Goal: Task Accomplishment & Management: Use online tool/utility

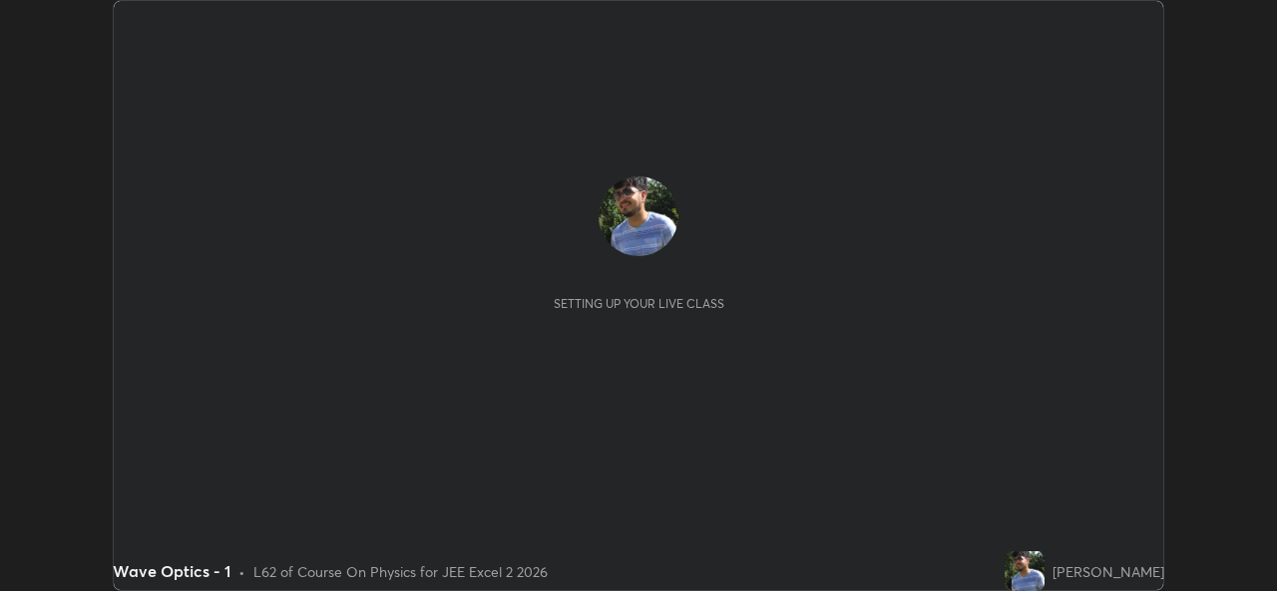
scroll to position [591, 1276]
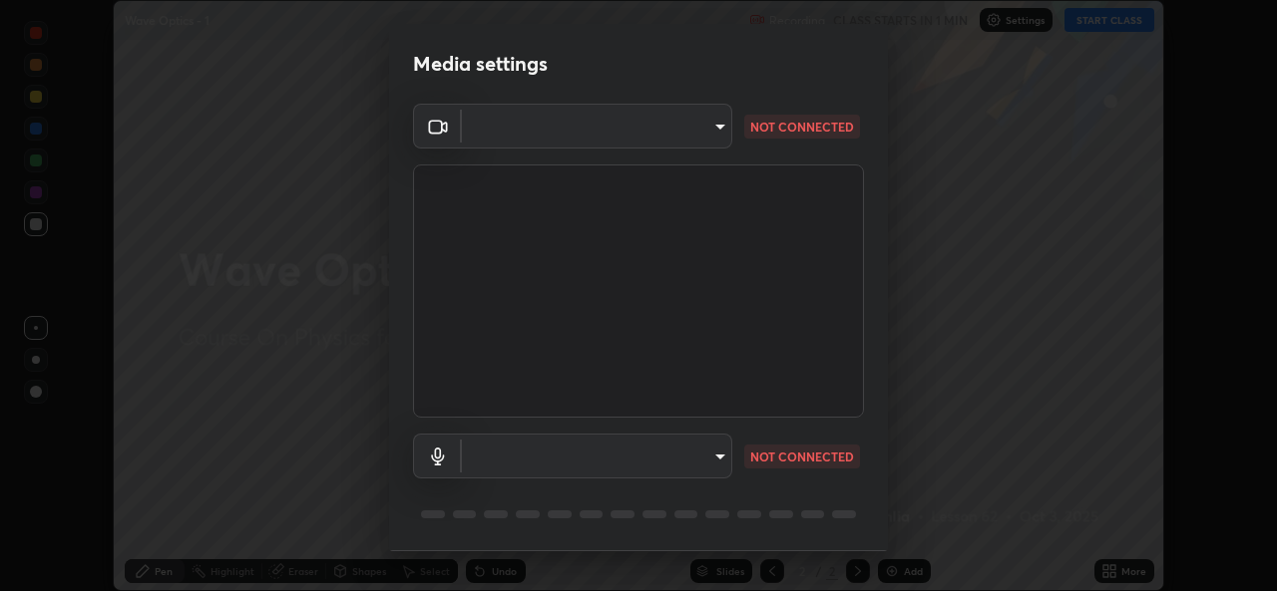
type input "02c526a7d083af2ea0f9b848da83c41b37d7728a07c2247aa6837277cf3aa32d"
type input "1f9b2b7b856d792cc5f4e166810154640c8dc3d584de9c331c588b9cd70d1665"
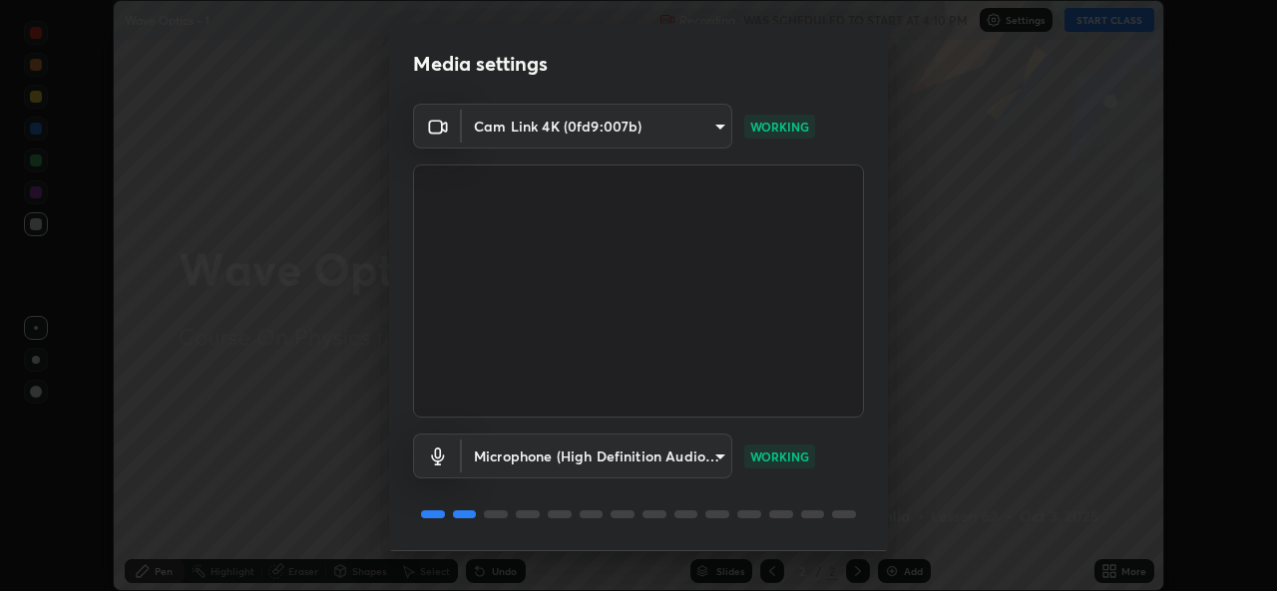
scroll to position [63, 0]
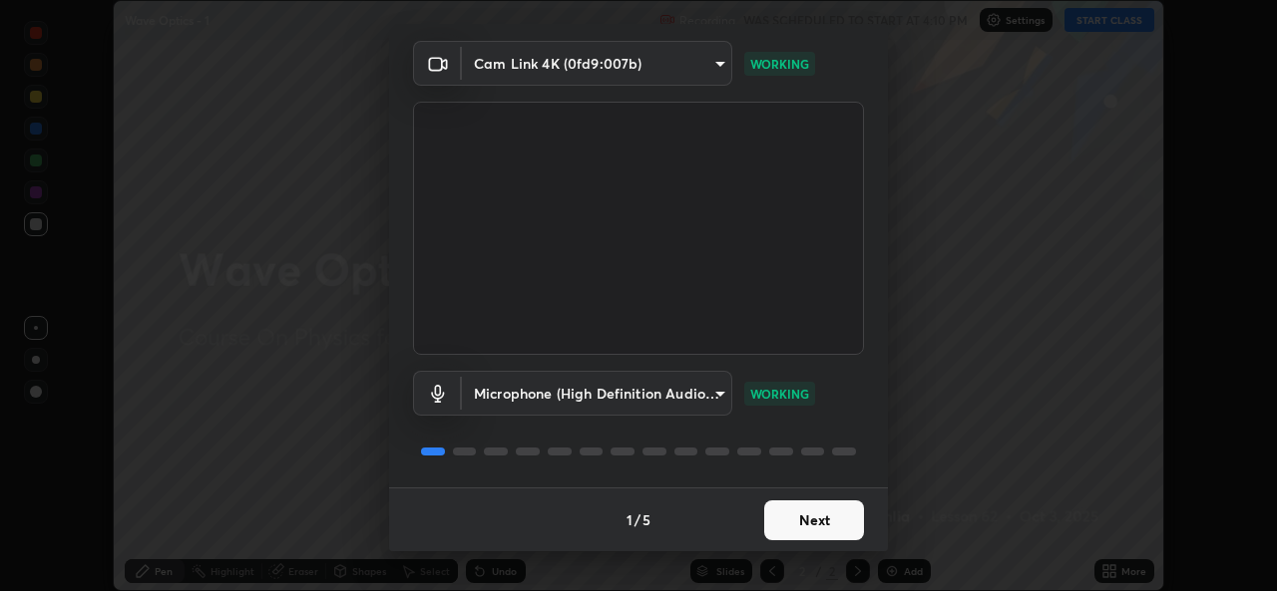
click at [826, 524] on button "Next" at bounding box center [814, 521] width 100 height 40
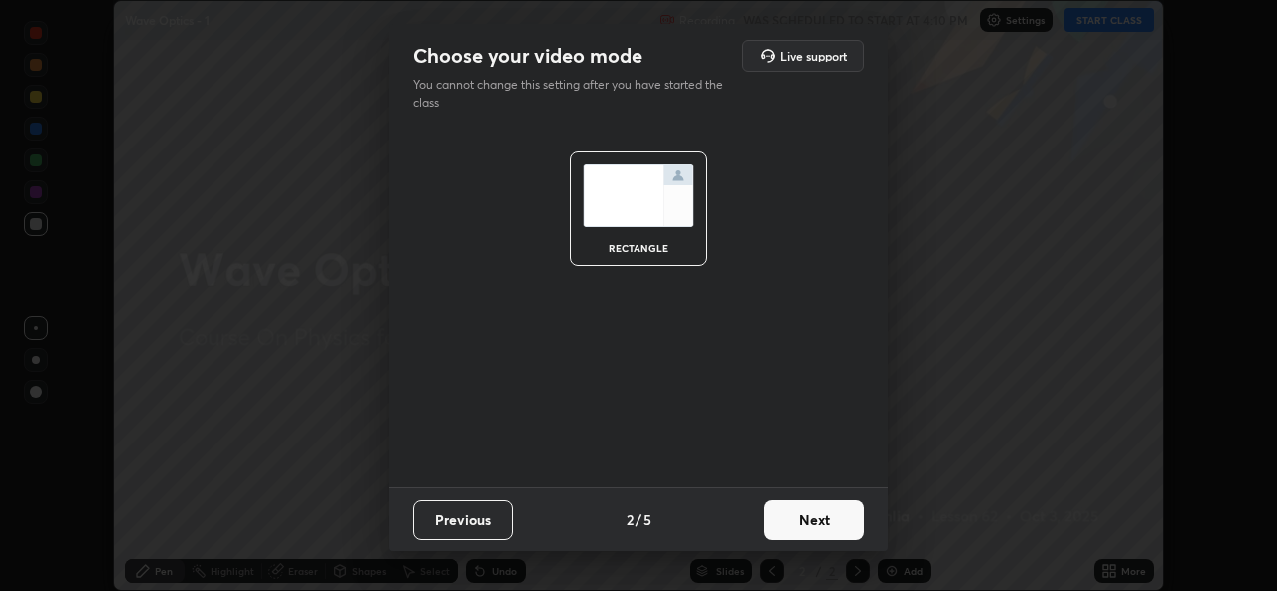
scroll to position [0, 0]
click at [827, 524] on button "Next" at bounding box center [814, 521] width 100 height 40
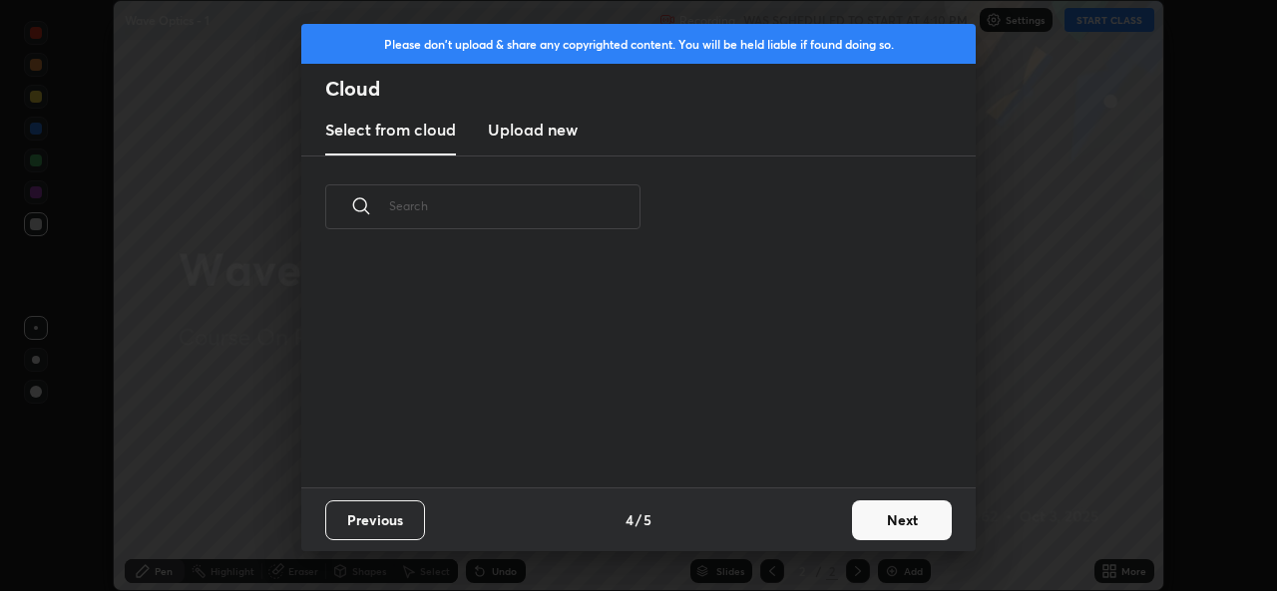
click at [828, 526] on div "Previous 4 / 5 Next" at bounding box center [638, 520] width 674 height 64
click at [827, 527] on div "Previous 4 / 5 Next" at bounding box center [638, 520] width 674 height 64
click at [884, 521] on button "Next" at bounding box center [902, 521] width 100 height 40
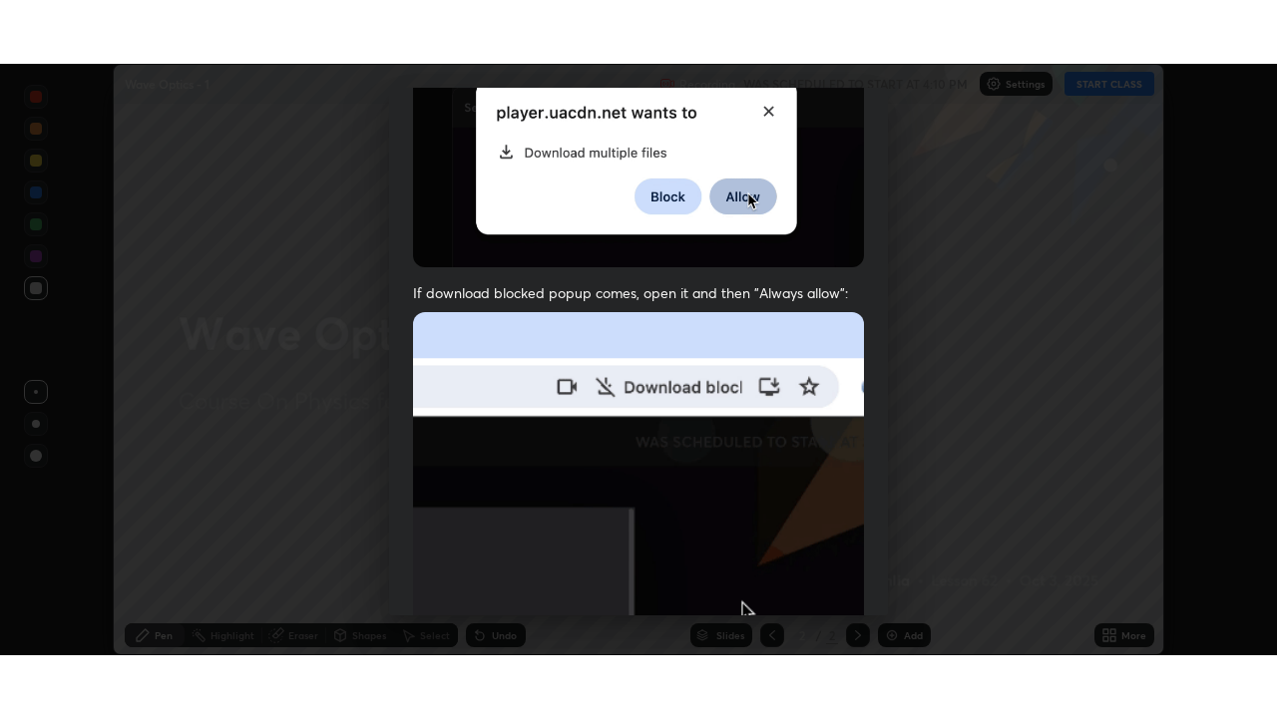
scroll to position [470, 0]
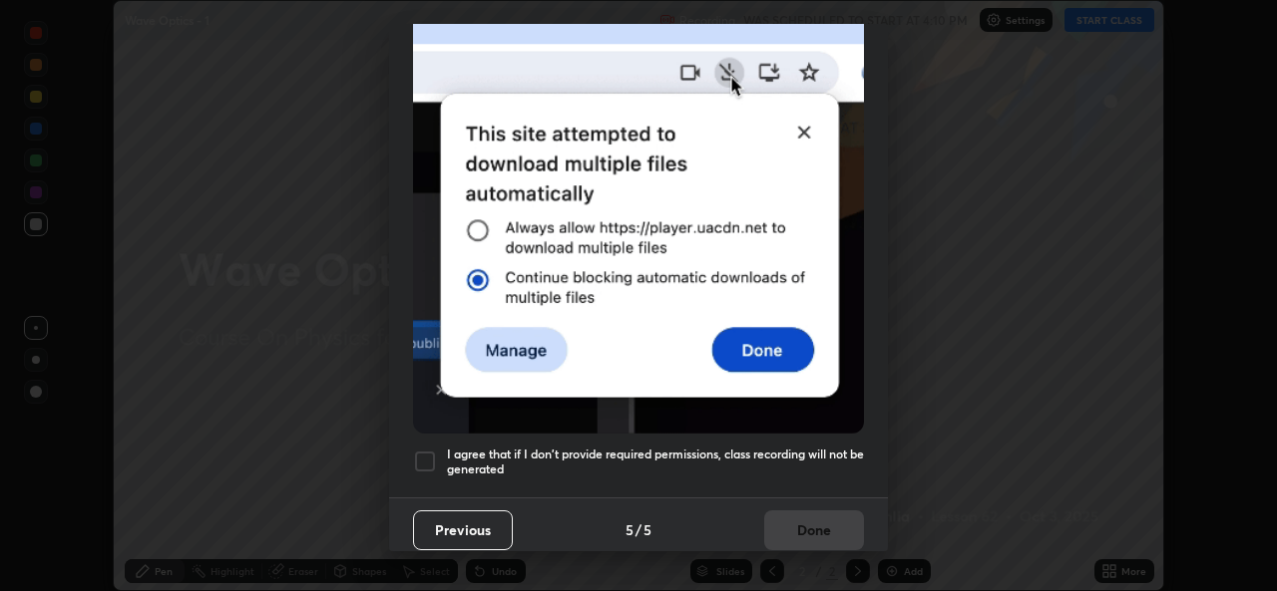
click at [424, 450] on div at bounding box center [425, 462] width 24 height 24
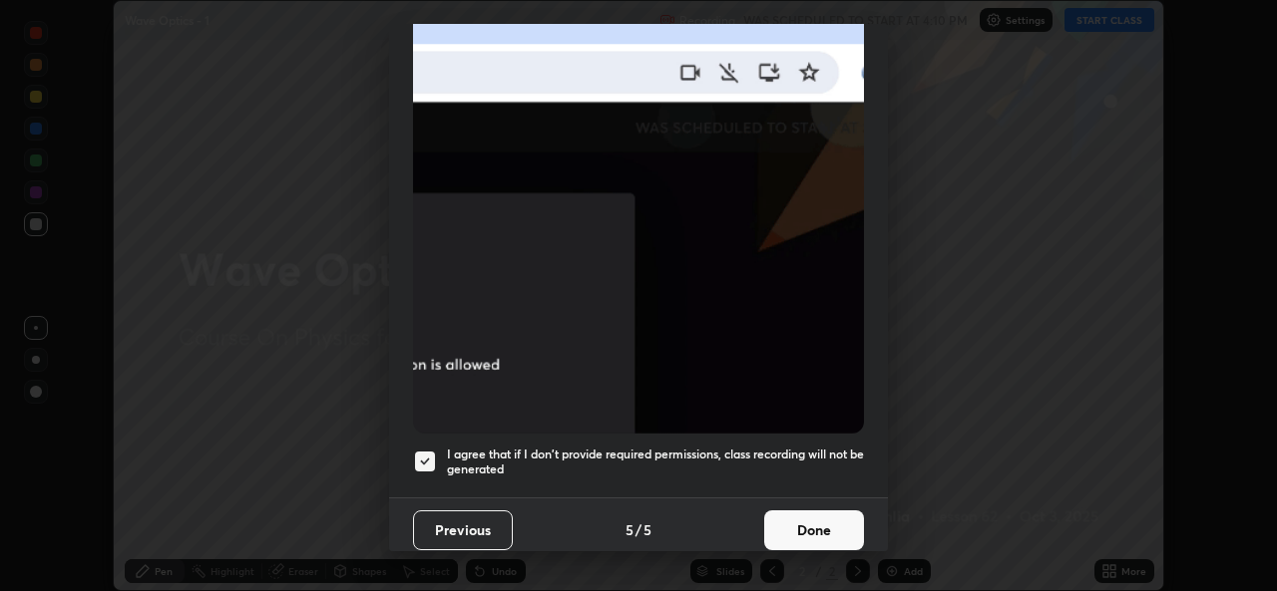
click at [823, 521] on button "Done" at bounding box center [814, 531] width 100 height 40
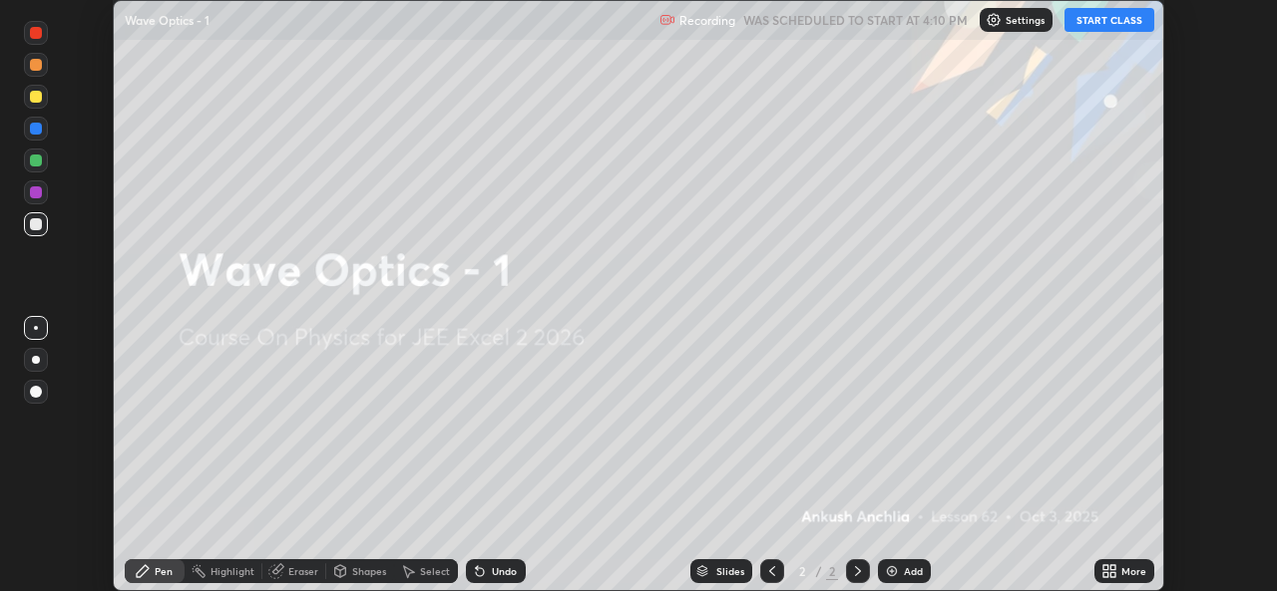
click at [1107, 25] on button "START CLASS" at bounding box center [1109, 20] width 90 height 24
click at [1105, 569] on icon at bounding box center [1105, 567] width 5 height 5
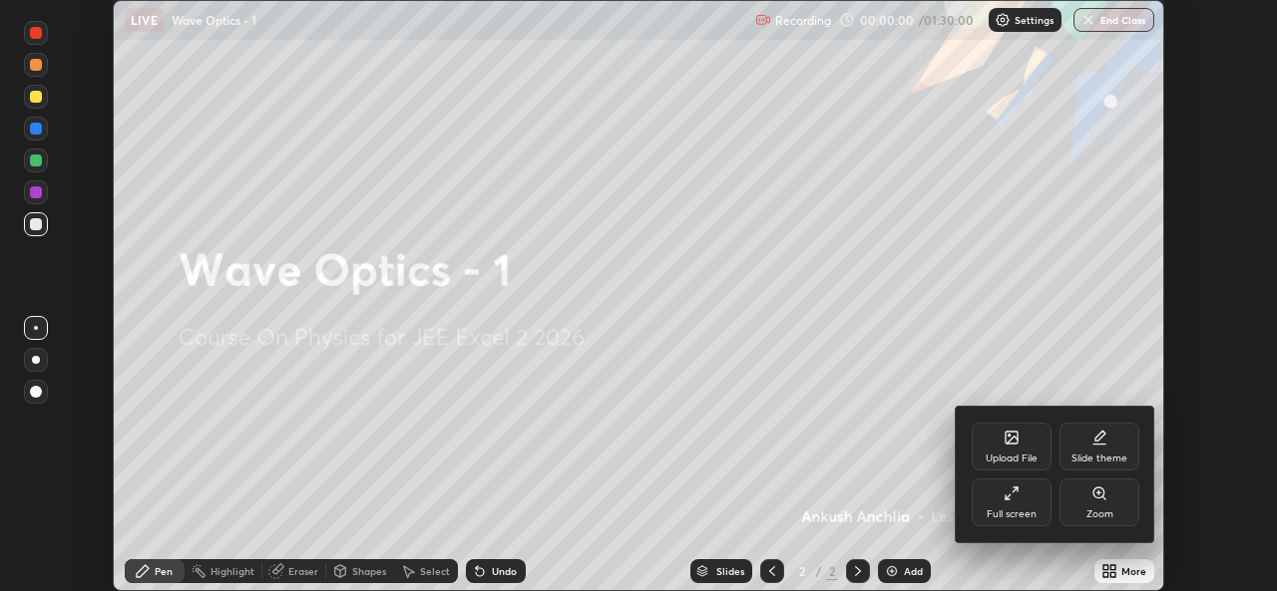
click at [1022, 496] on div "Full screen" at bounding box center [1011, 503] width 80 height 48
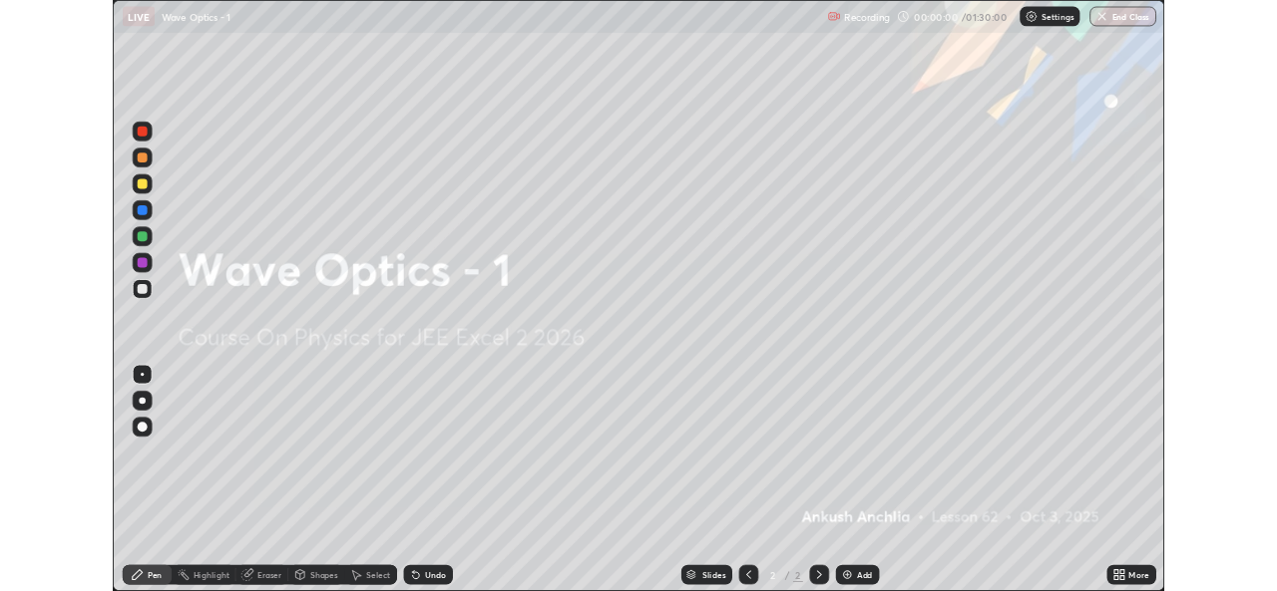
scroll to position [718, 1277]
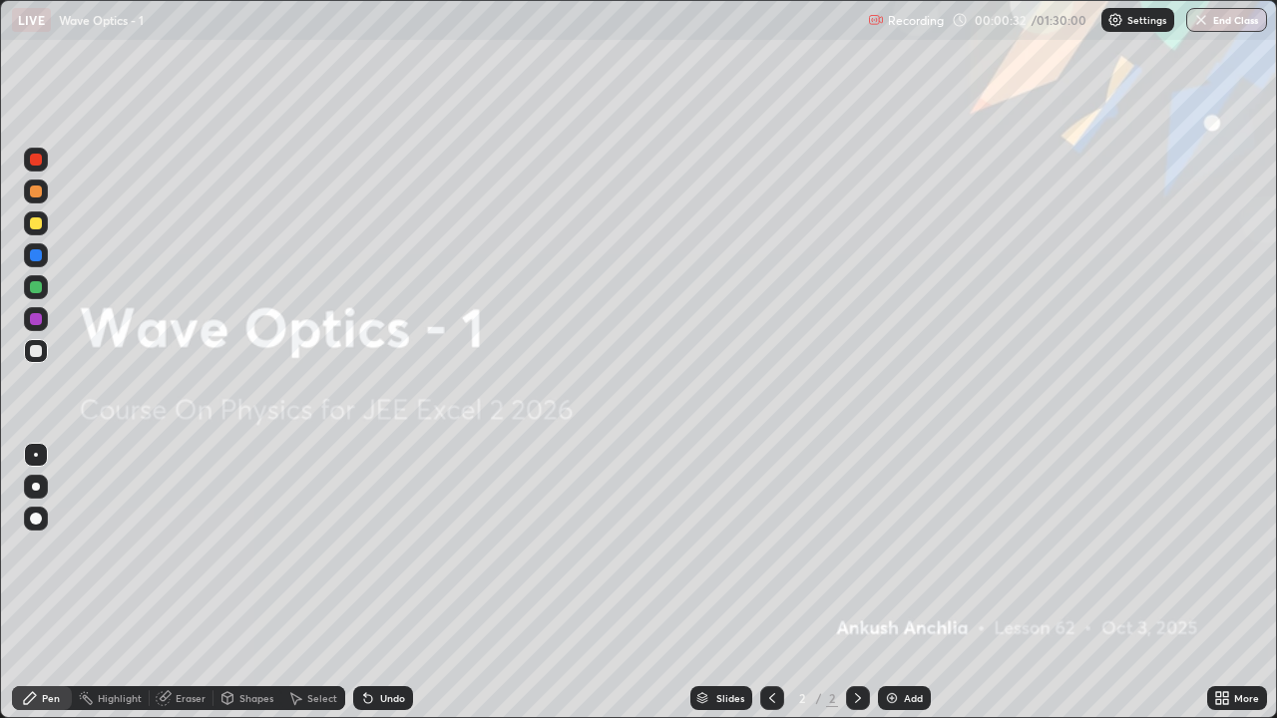
click at [1230, 590] on div "More" at bounding box center [1237, 698] width 60 height 24
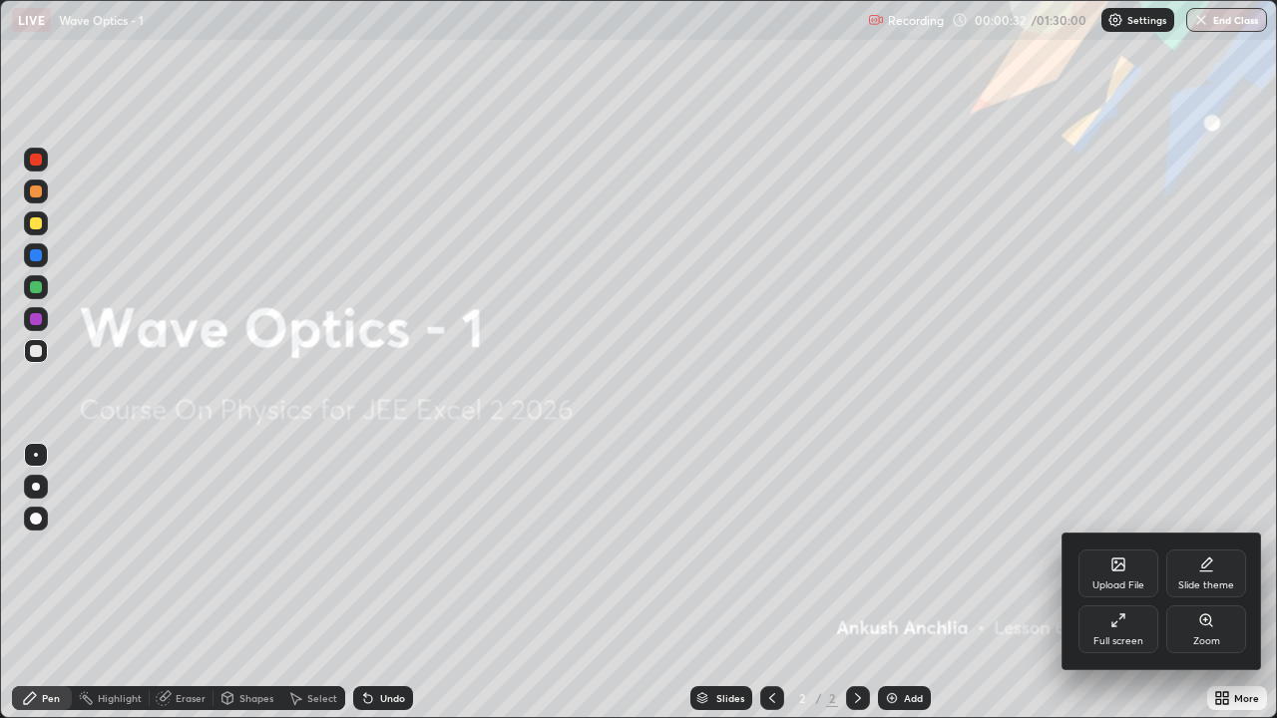
click at [1129, 590] on div "Full screen" at bounding box center [1118, 629] width 80 height 48
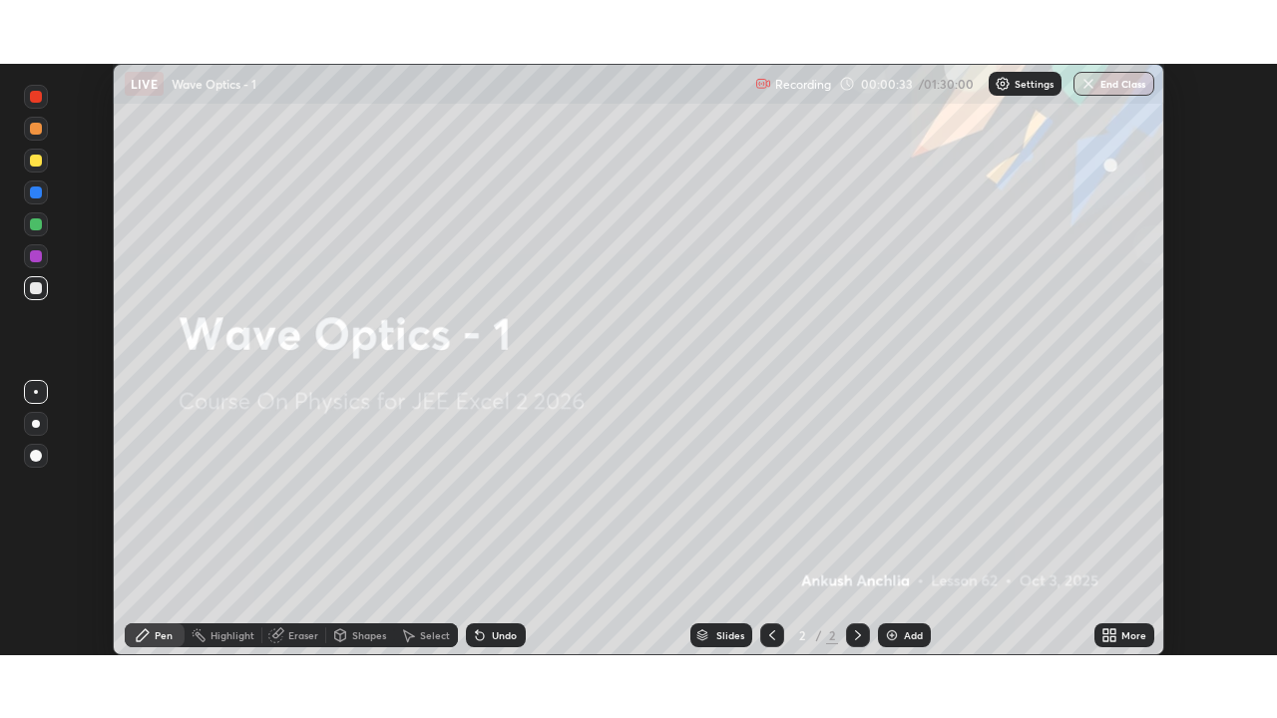
scroll to position [99139, 98454]
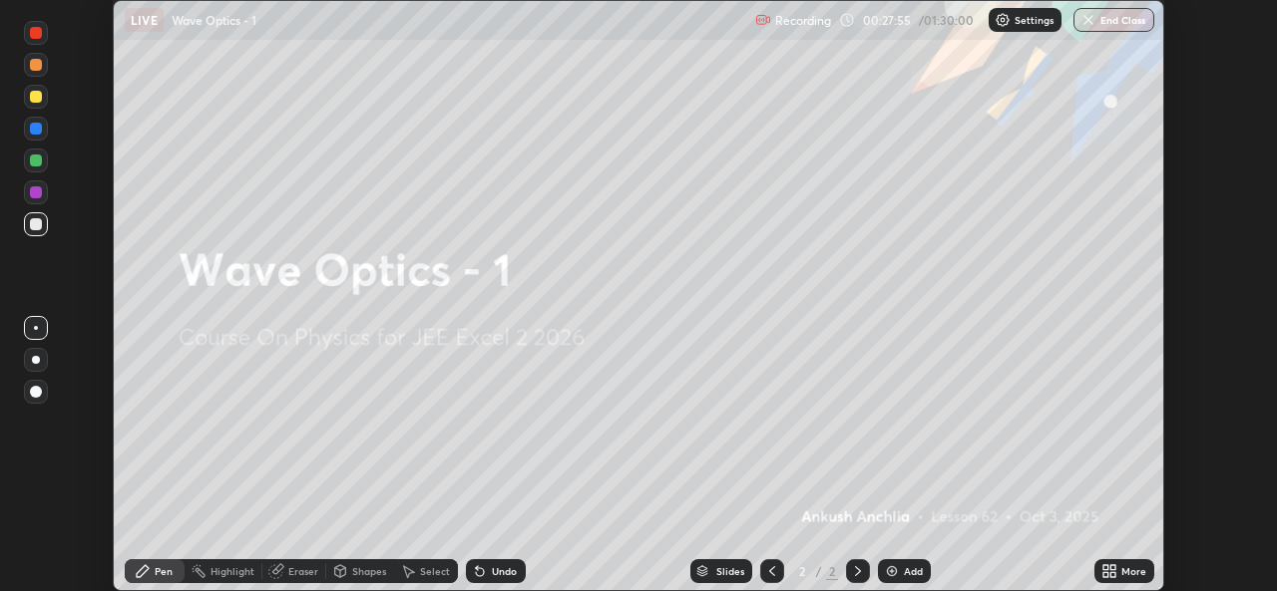
click at [900, 573] on div "Add" at bounding box center [904, 571] width 53 height 24
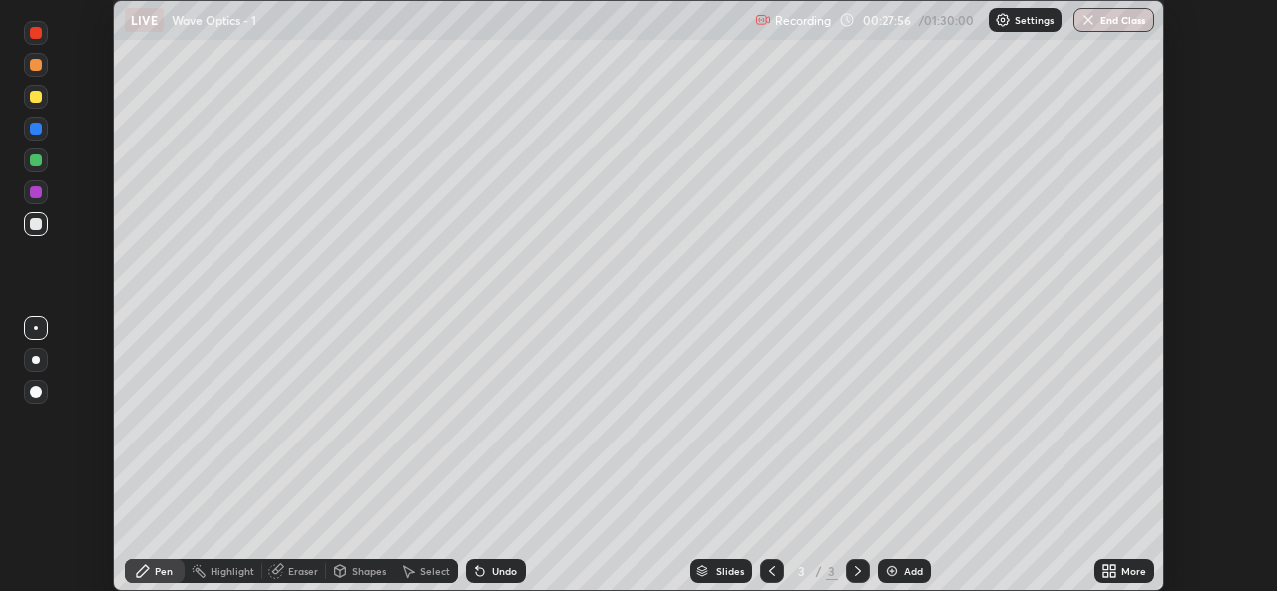
click at [1103, 570] on icon at bounding box center [1105, 567] width 5 height 5
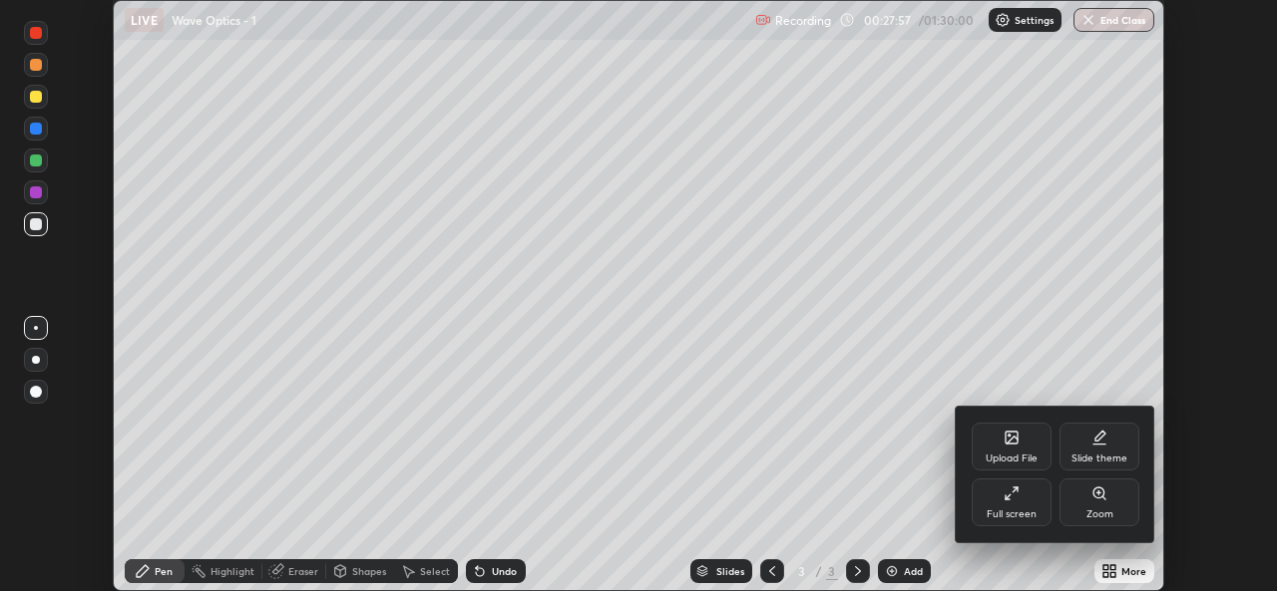
click at [1016, 510] on div "Full screen" at bounding box center [1011, 515] width 50 height 10
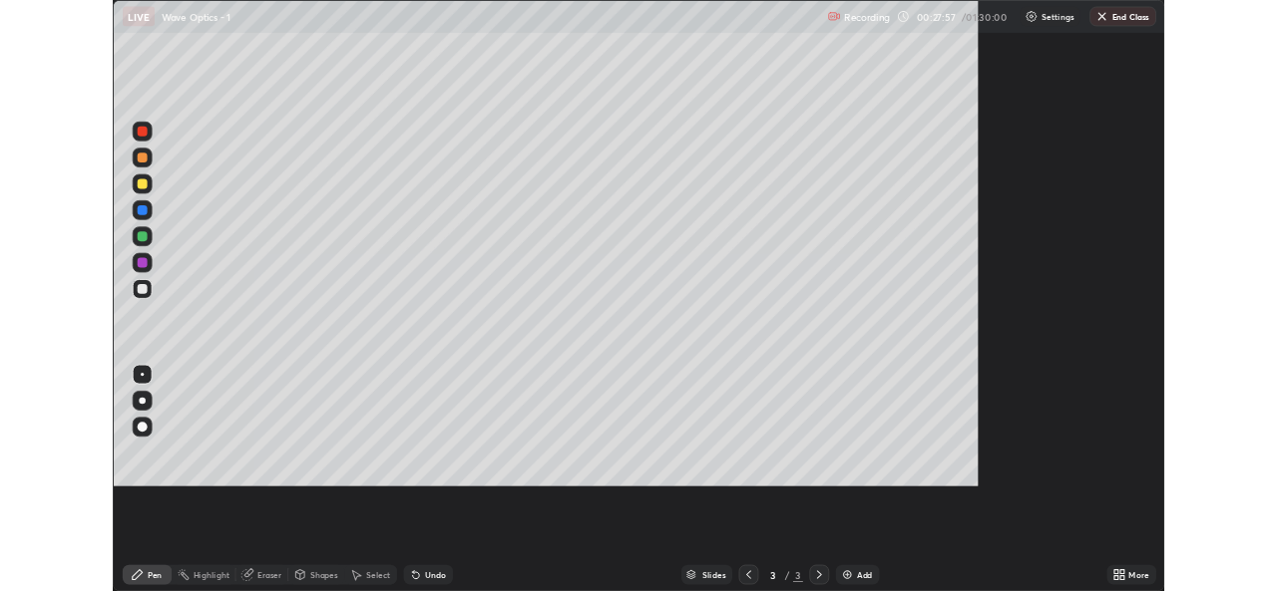
scroll to position [718, 1277]
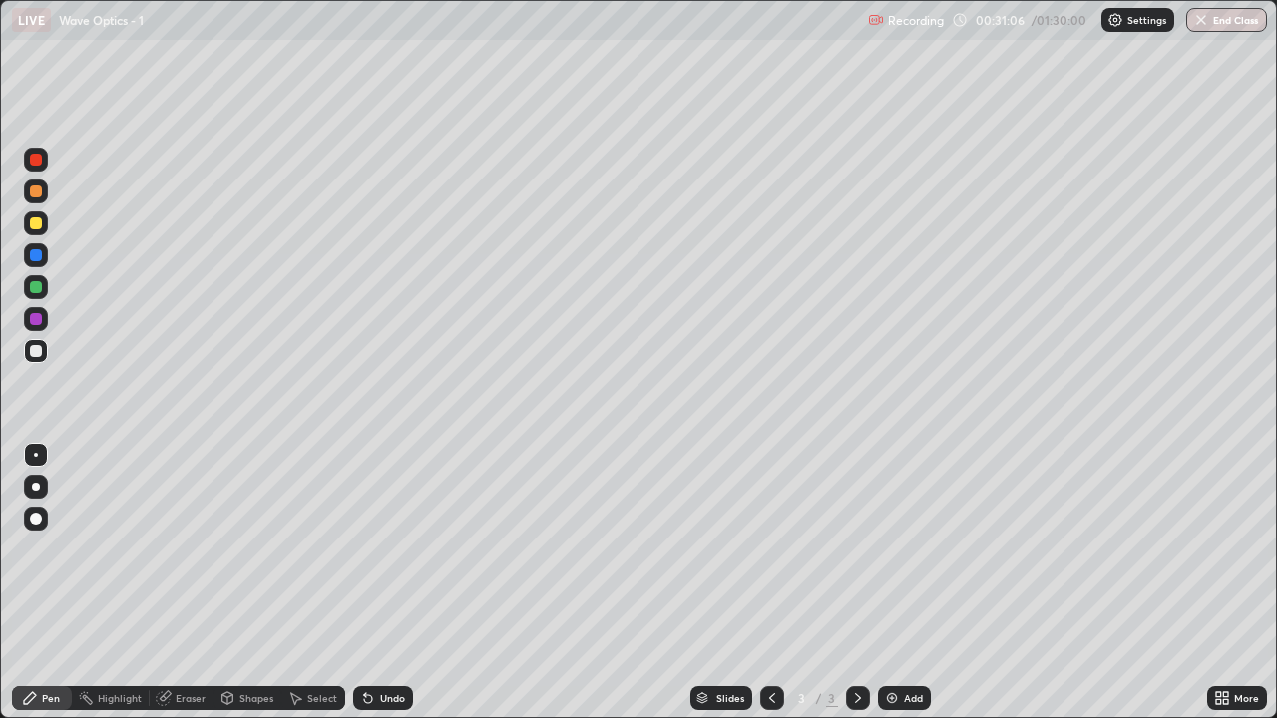
click at [179, 590] on div "Eraser" at bounding box center [191, 698] width 30 height 10
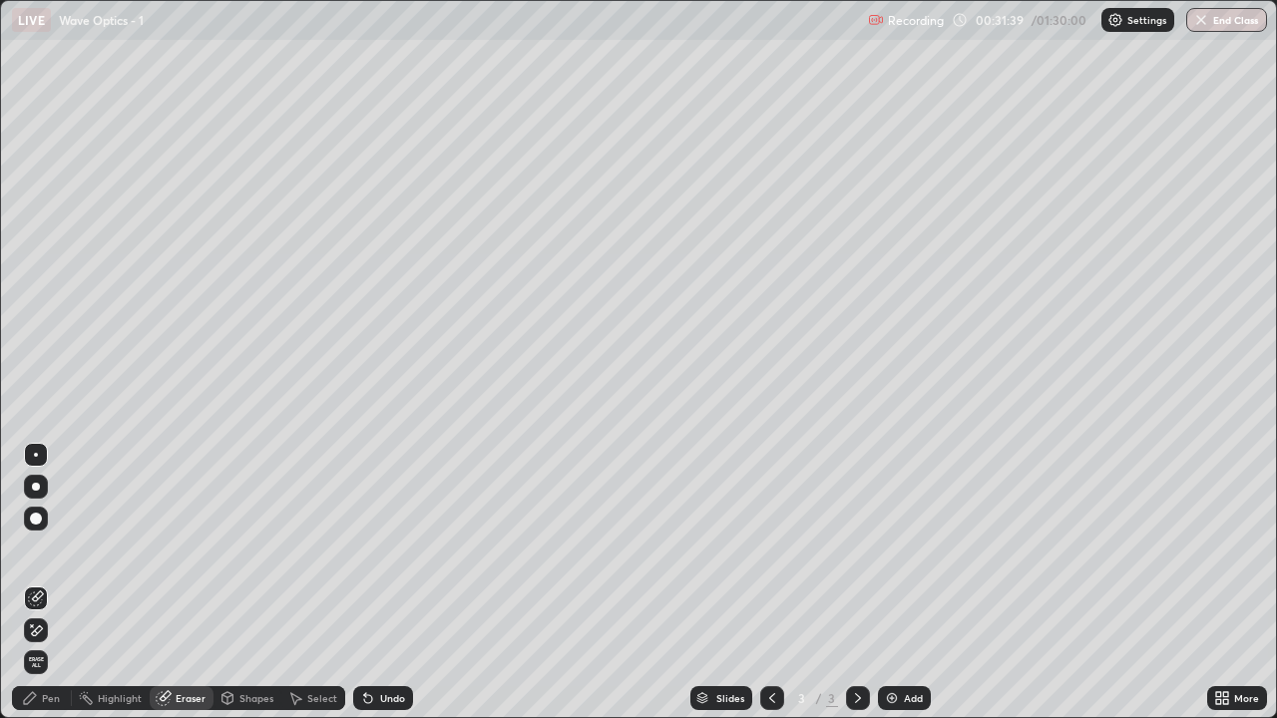
click at [1225, 590] on icon at bounding box center [1225, 701] width 5 height 5
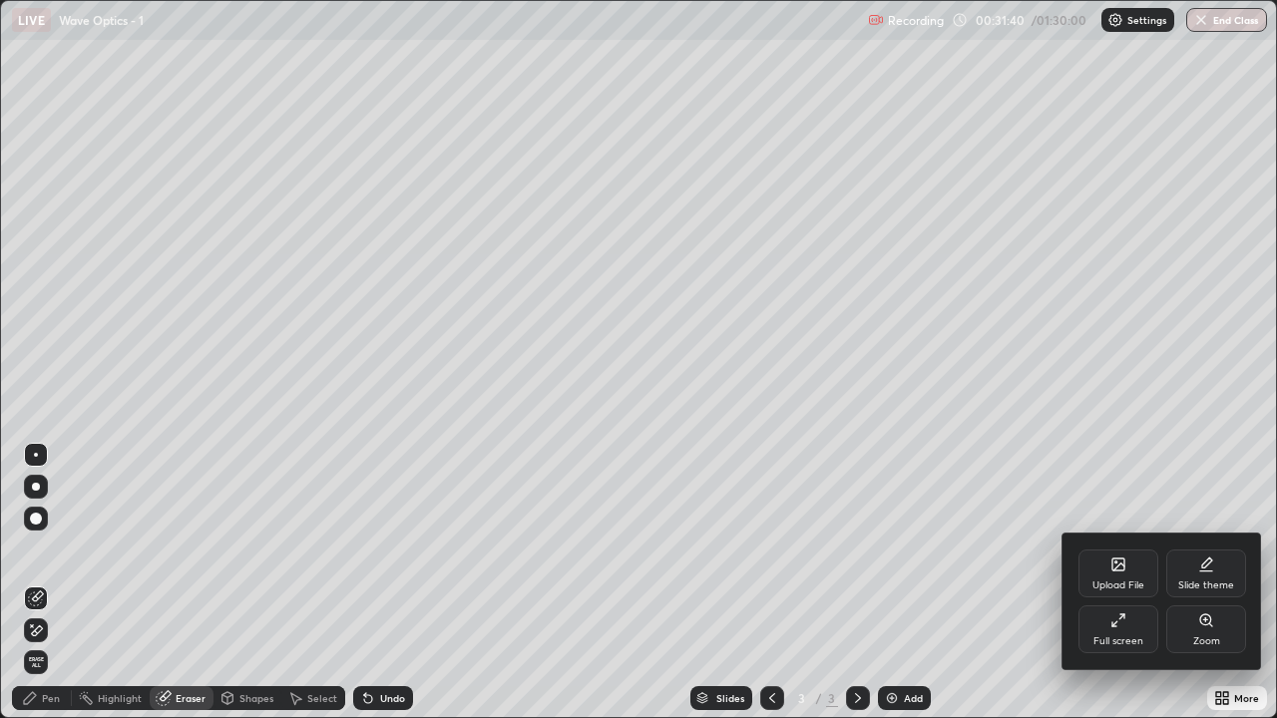
click at [1136, 590] on div "Full screen" at bounding box center [1118, 629] width 80 height 48
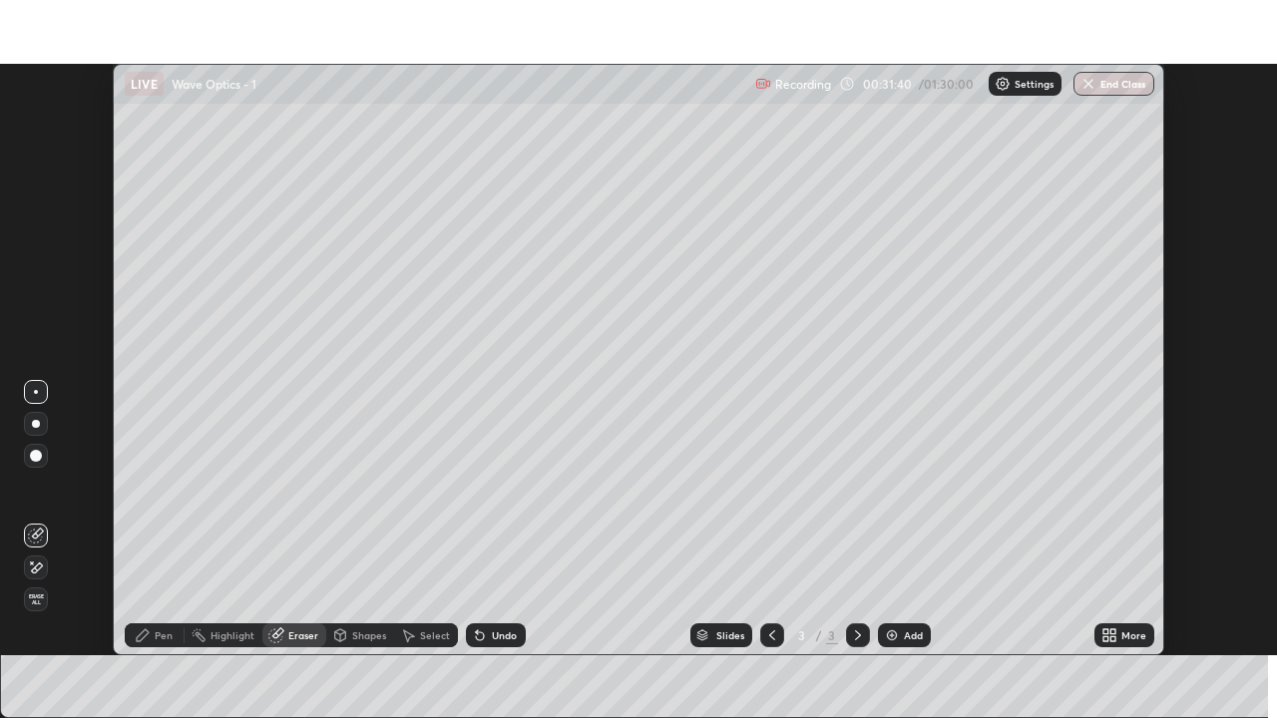
scroll to position [99139, 98454]
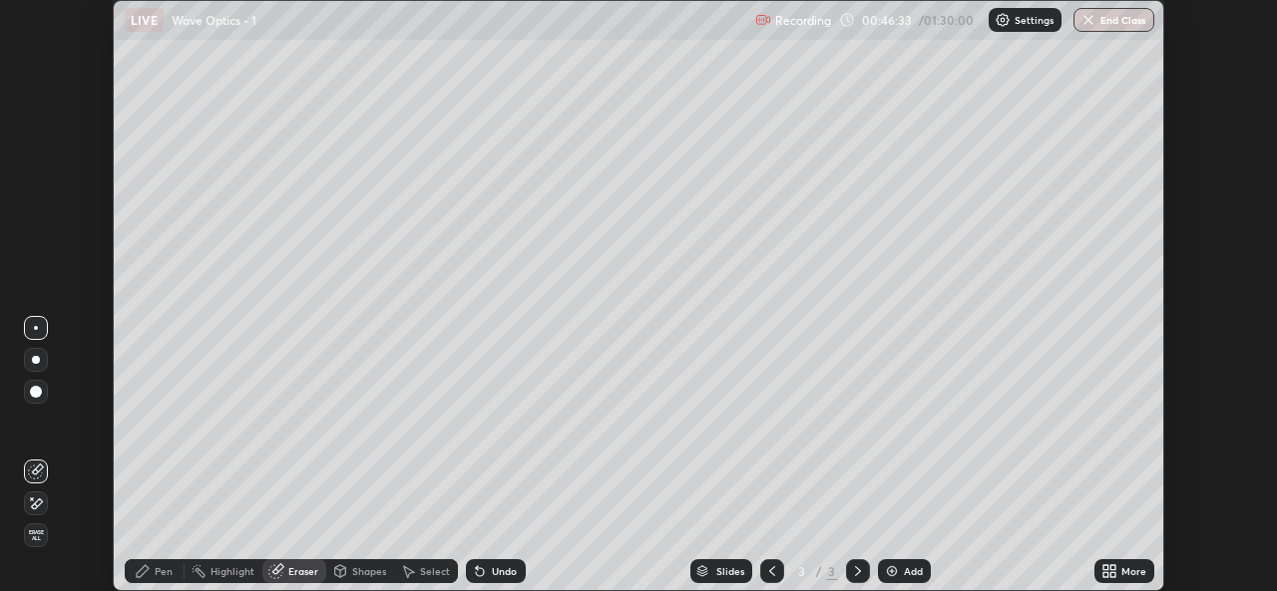
click at [904, 572] on div "Add" at bounding box center [913, 571] width 19 height 10
click at [1103, 573] on icon at bounding box center [1105, 574] width 5 height 5
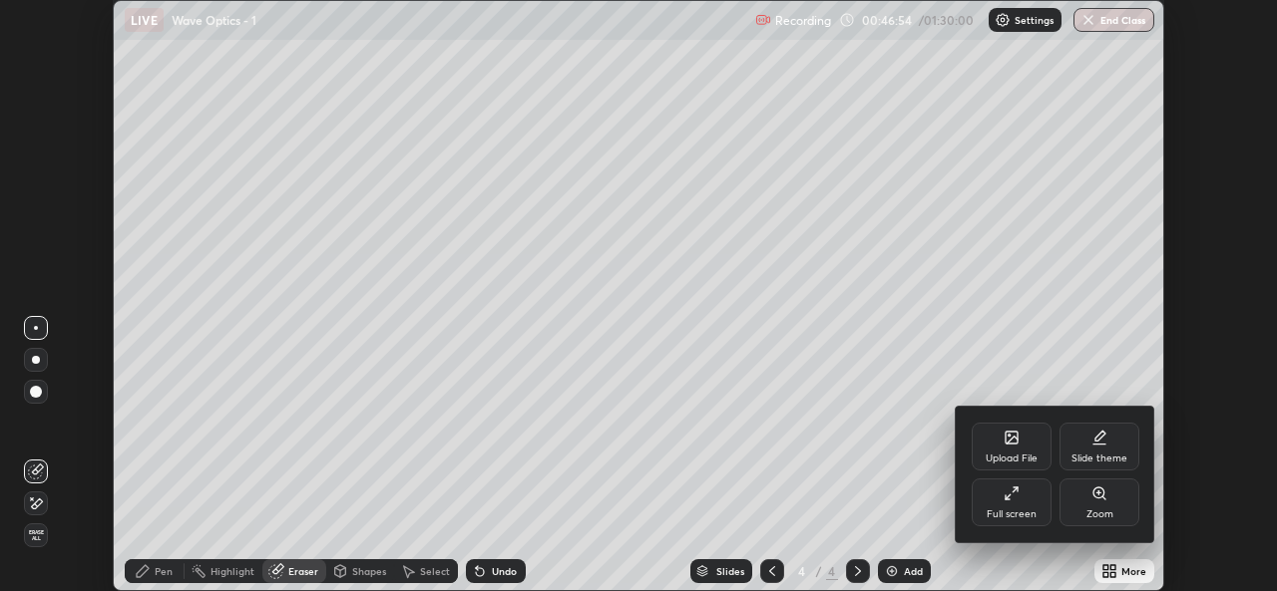
click at [1014, 505] on div "Full screen" at bounding box center [1011, 503] width 80 height 48
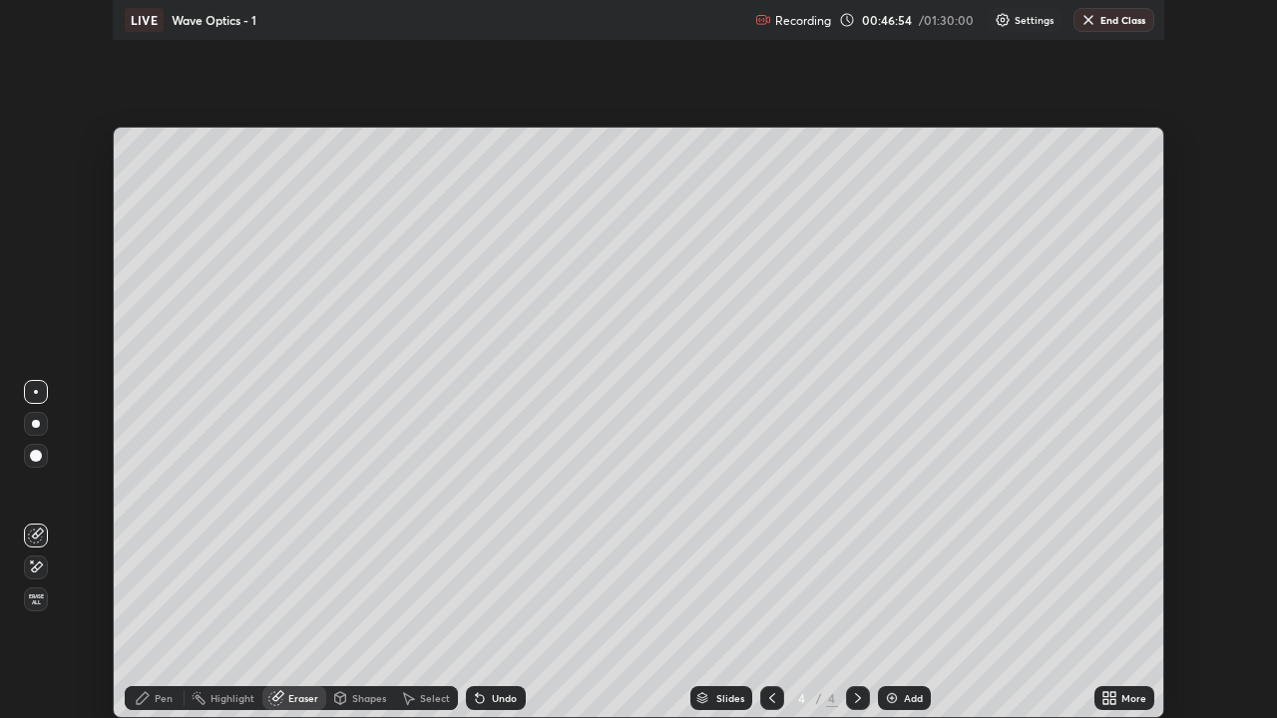
scroll to position [718, 1277]
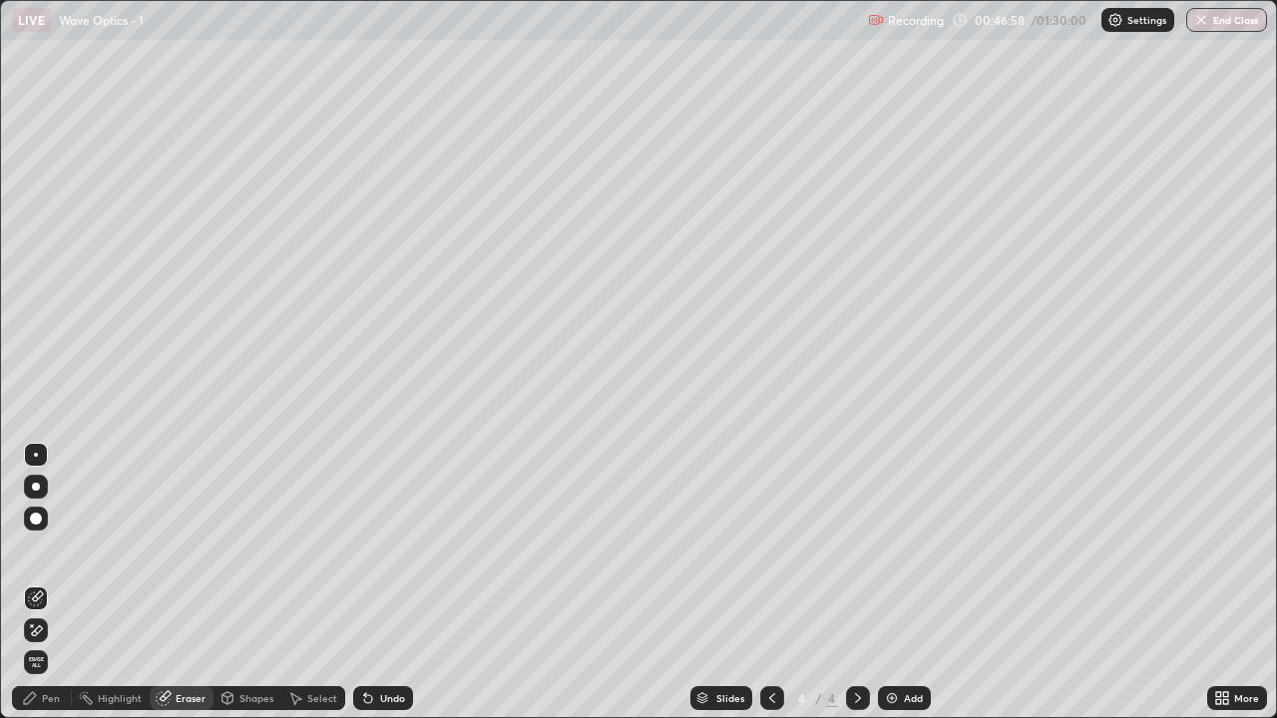
click at [47, 590] on div "Pen" at bounding box center [42, 698] width 60 height 24
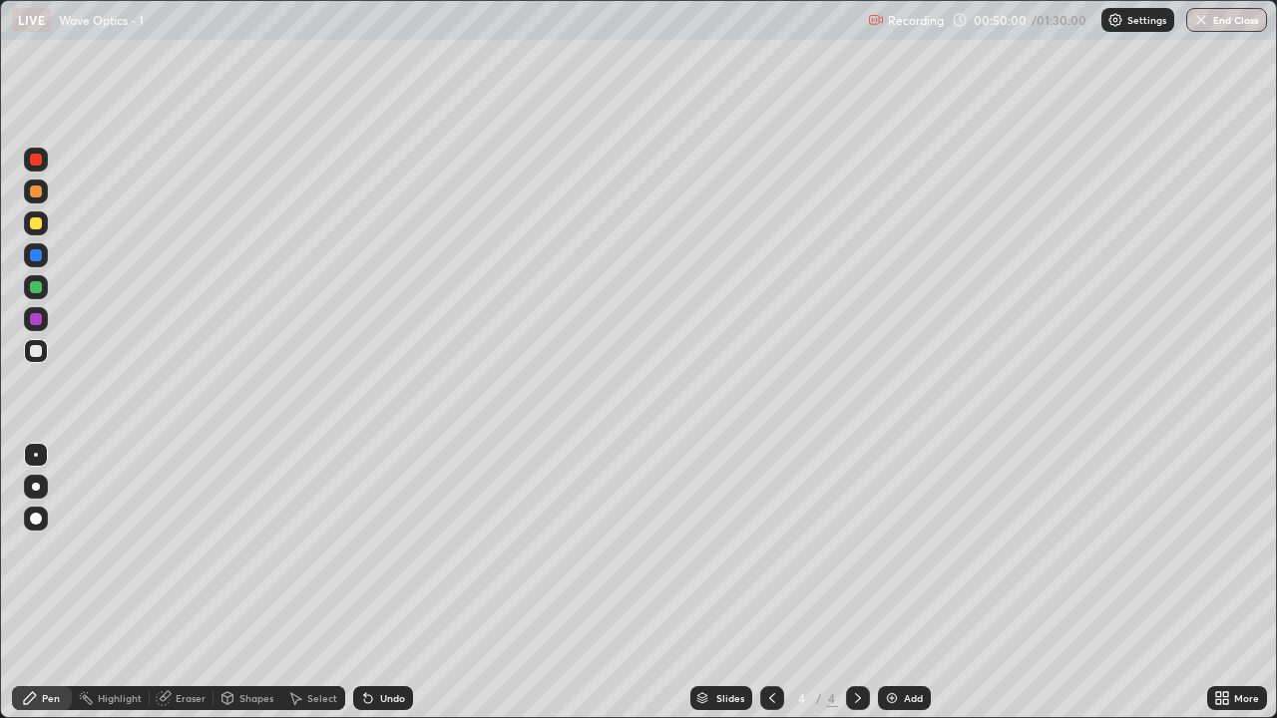
click at [186, 590] on div "Eraser" at bounding box center [182, 698] width 64 height 24
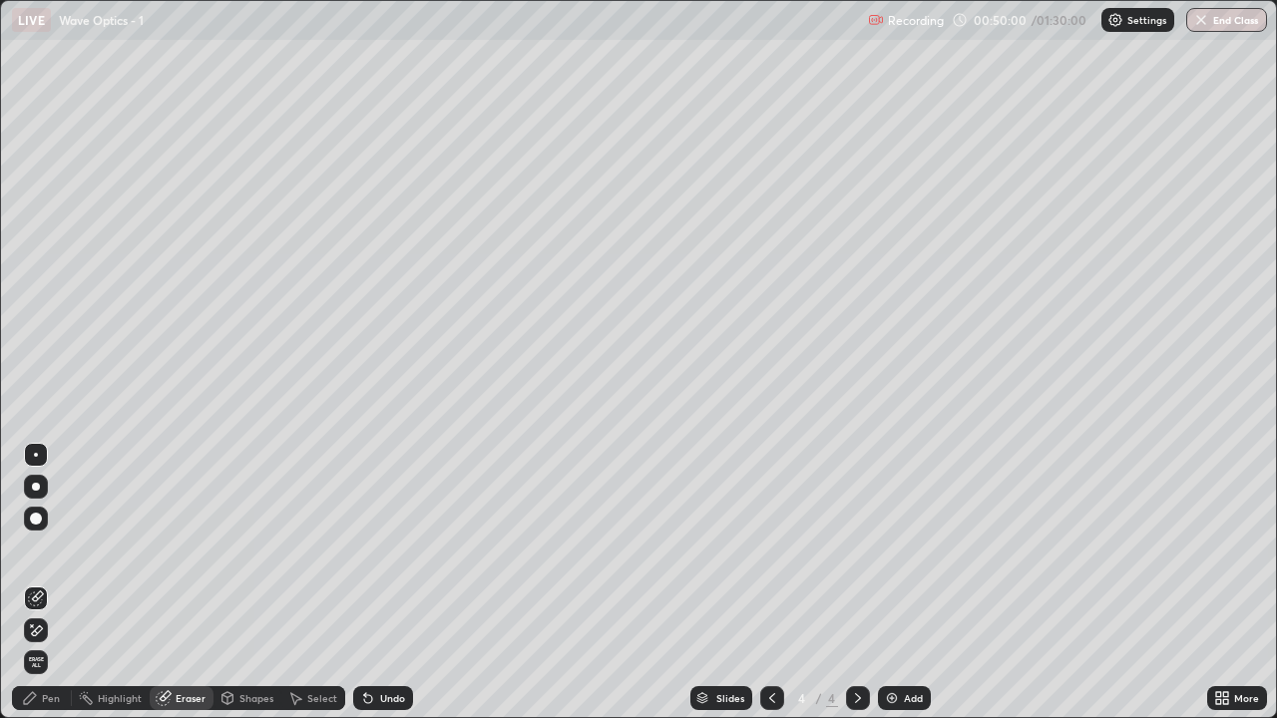
click at [37, 590] on icon at bounding box center [36, 630] width 16 height 17
click at [48, 590] on div "Pen" at bounding box center [51, 698] width 18 height 10
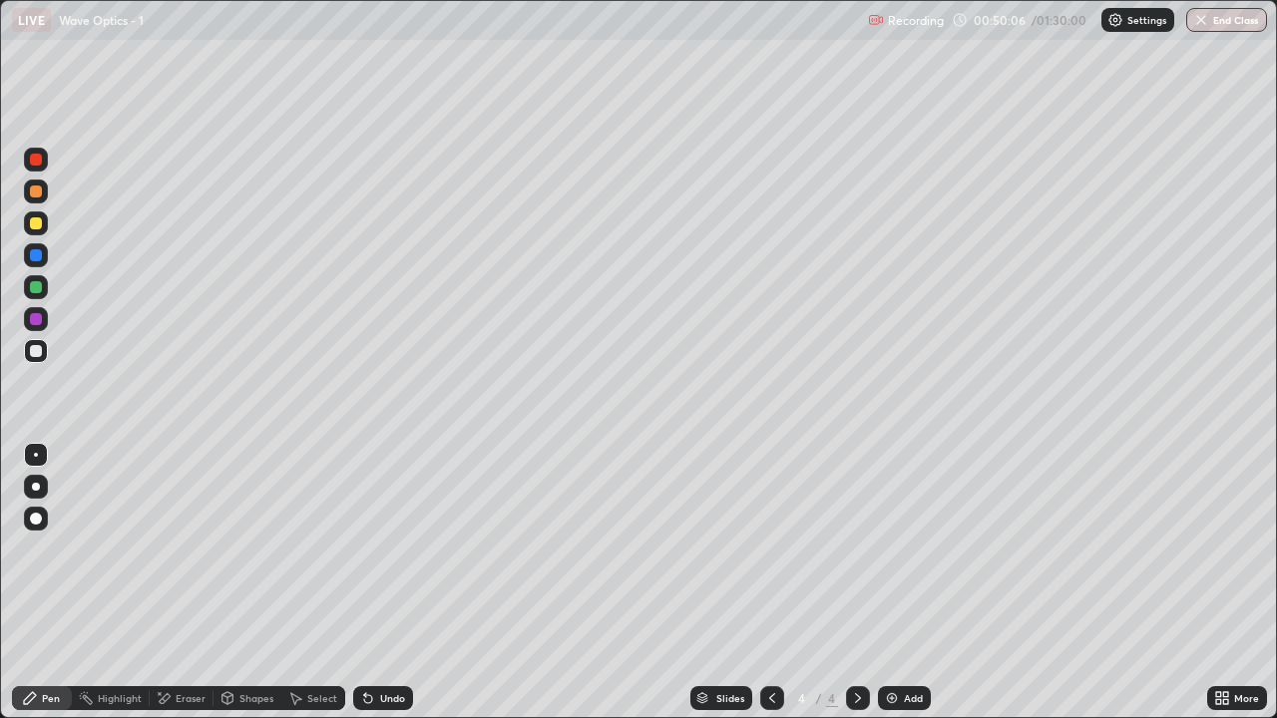
click at [173, 590] on div "Eraser" at bounding box center [182, 698] width 64 height 24
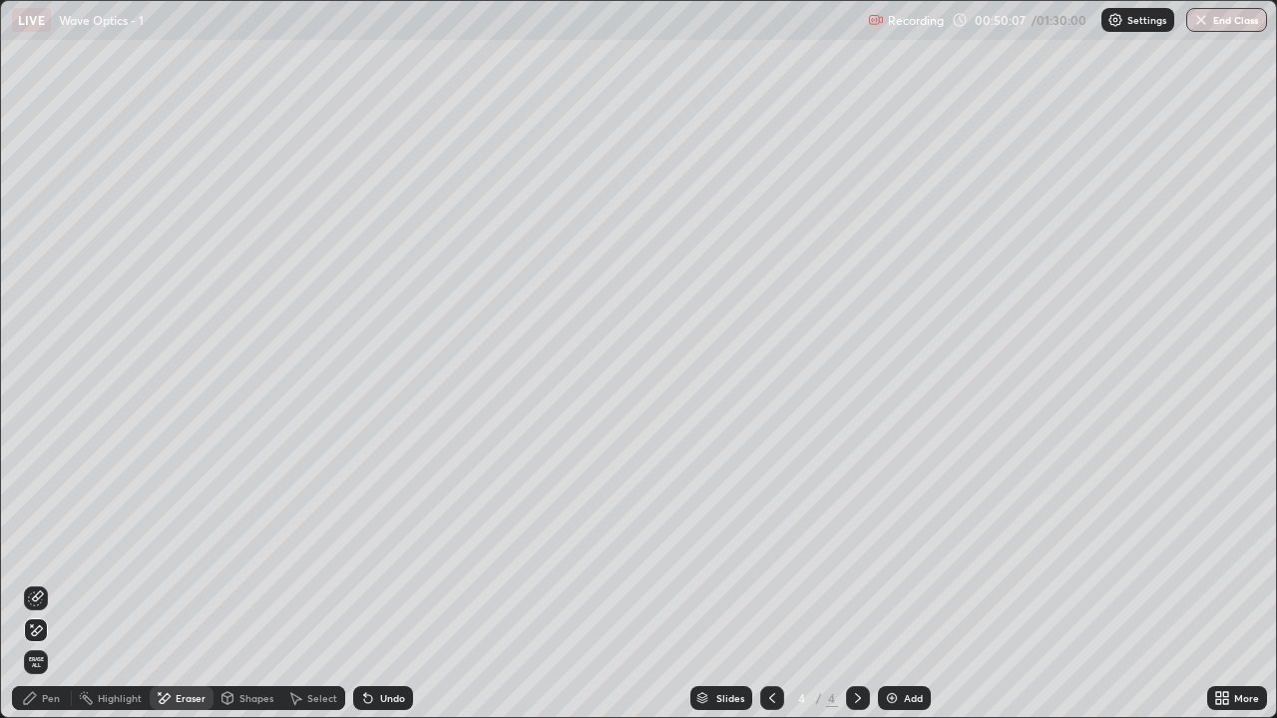
click at [51, 590] on div "Pen" at bounding box center [42, 698] width 60 height 24
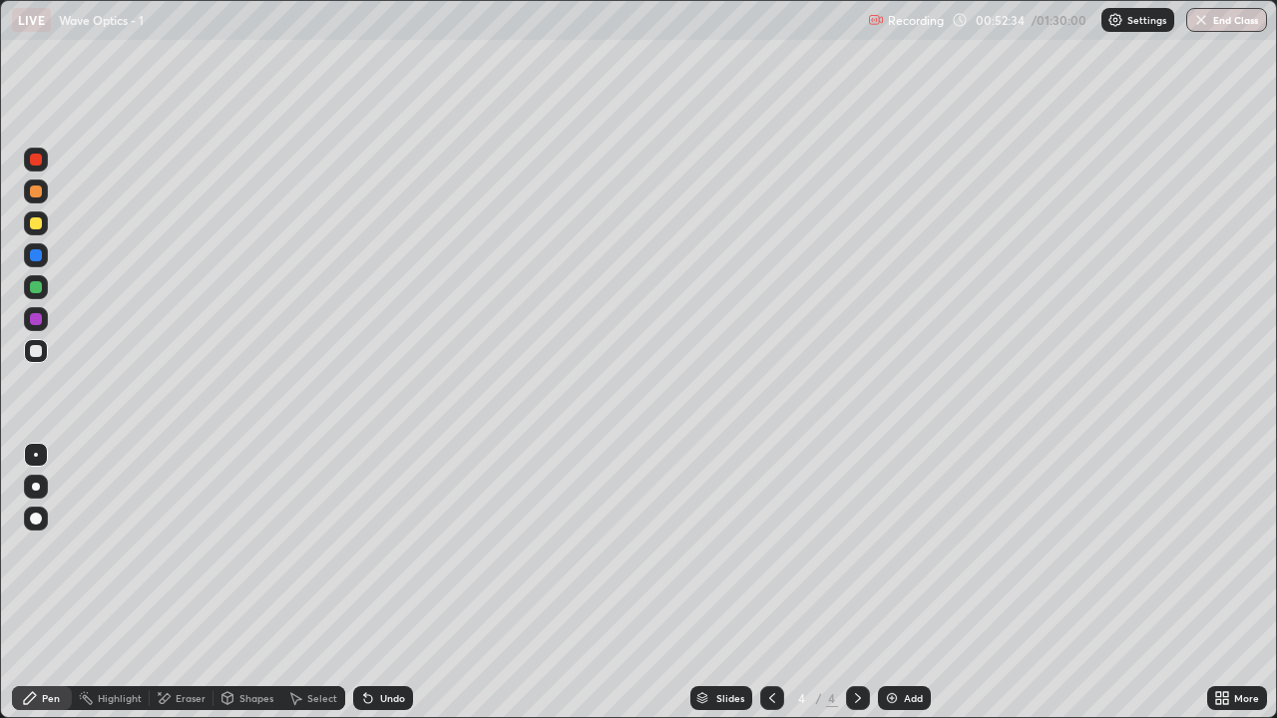
click at [189, 590] on div "Eraser" at bounding box center [191, 698] width 30 height 10
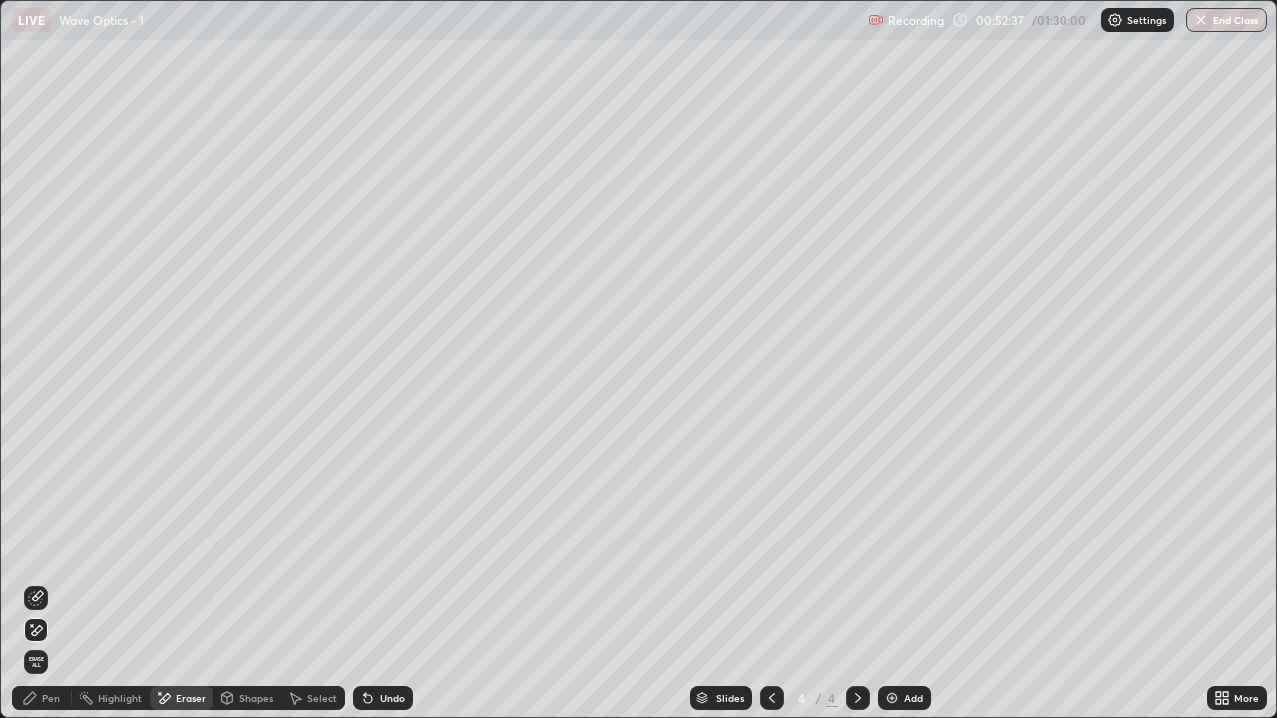
click at [58, 590] on div "Pen" at bounding box center [51, 698] width 18 height 10
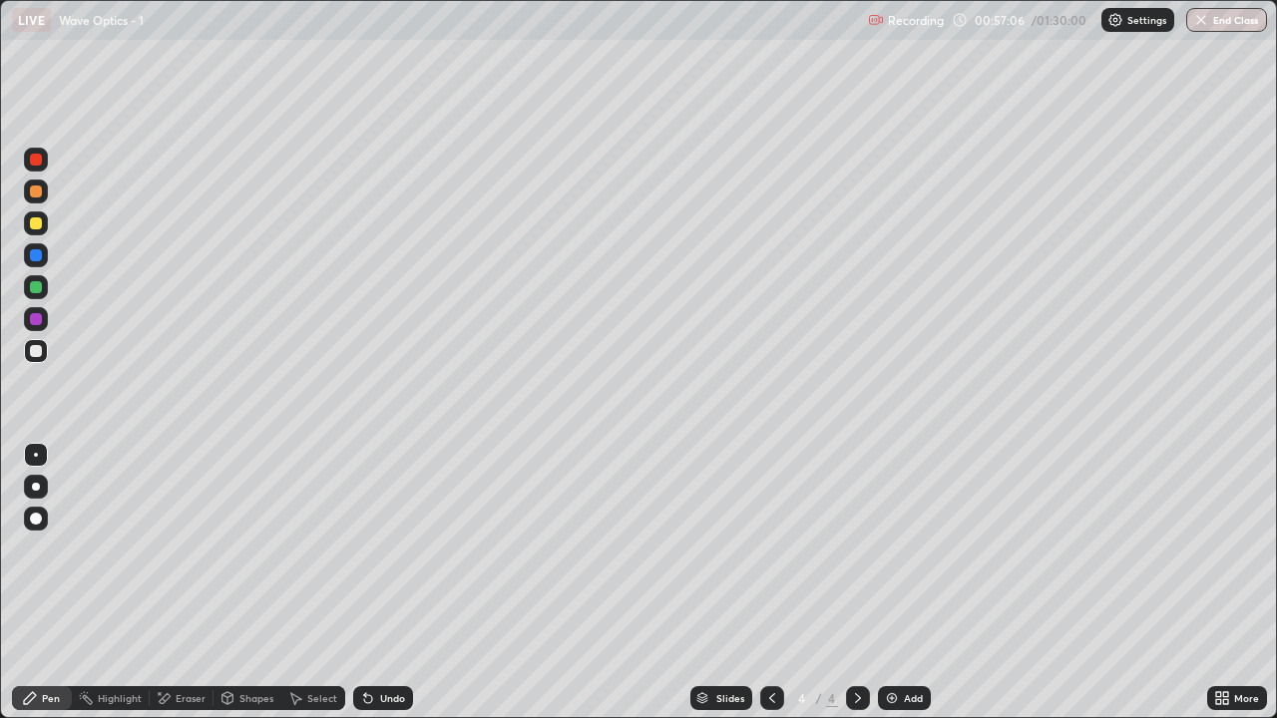
click at [899, 590] on div "Add" at bounding box center [904, 698] width 53 height 24
click at [760, 590] on div at bounding box center [772, 698] width 24 height 24
click at [858, 590] on icon at bounding box center [858, 698] width 16 height 16
click at [190, 590] on div "Eraser" at bounding box center [182, 698] width 64 height 24
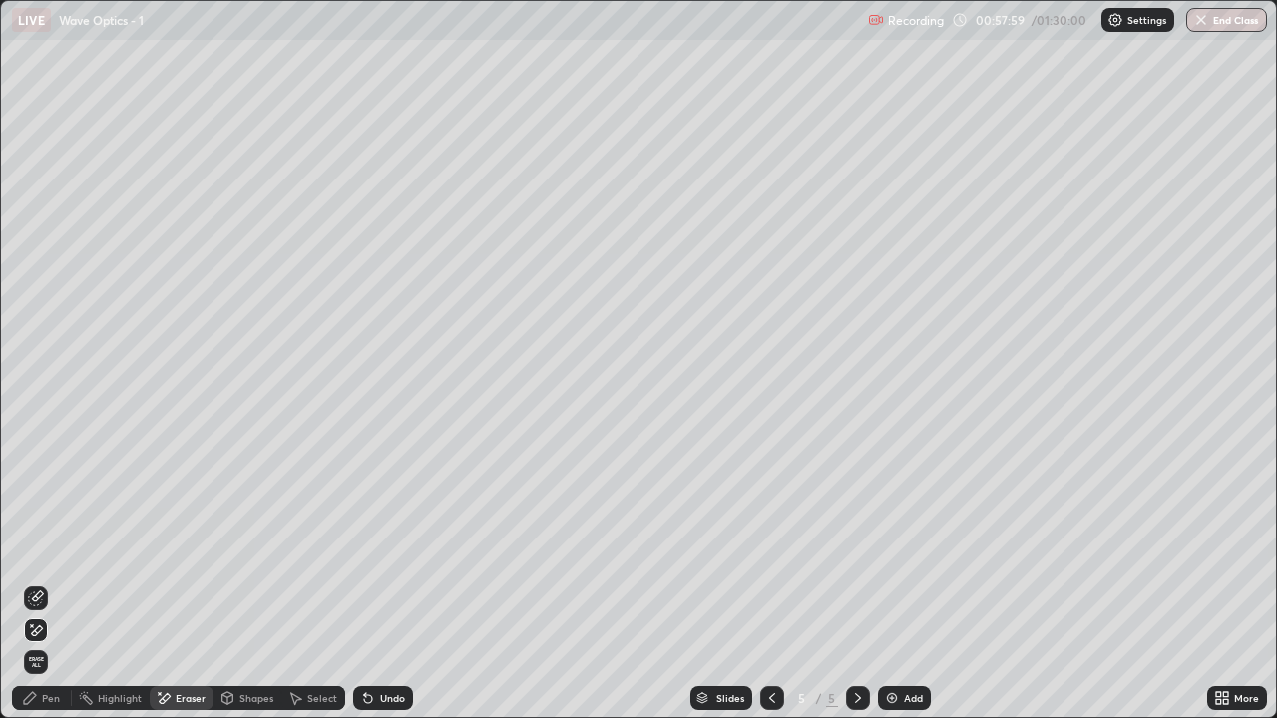
click at [53, 590] on div "Pen" at bounding box center [51, 698] width 18 height 10
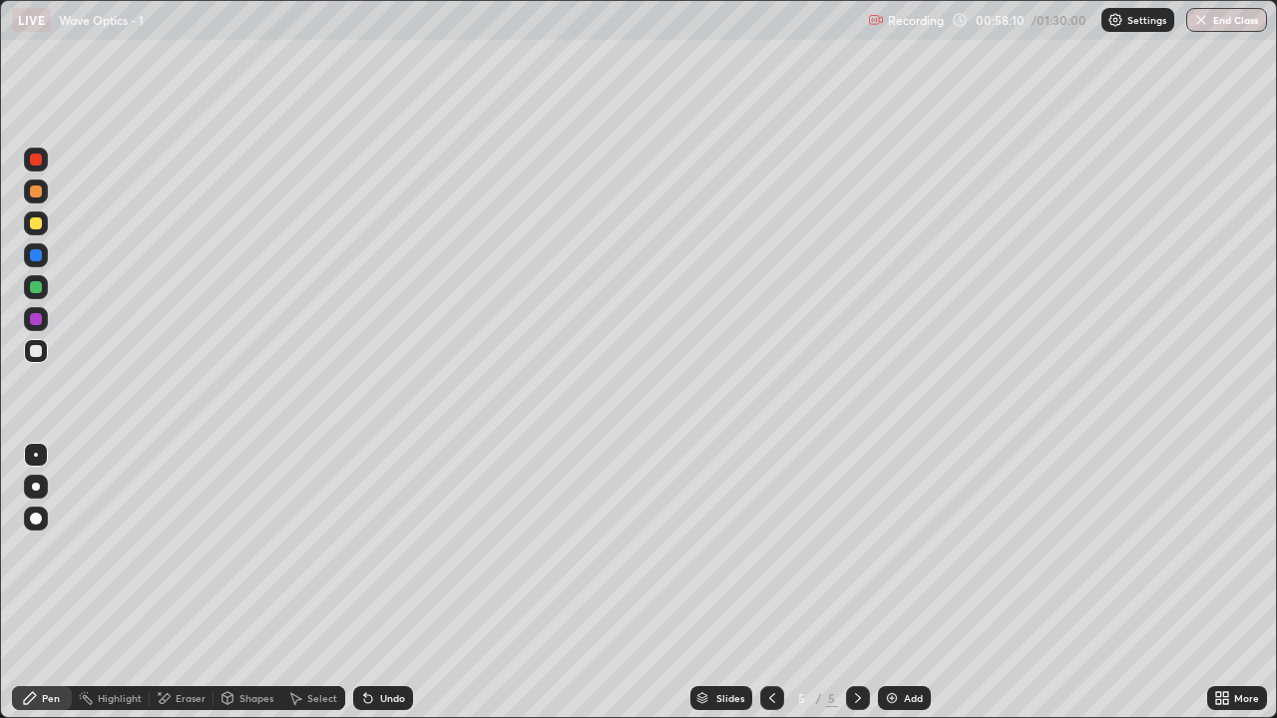
click at [769, 590] on icon at bounding box center [772, 698] width 16 height 16
click at [856, 590] on icon at bounding box center [858, 698] width 16 height 16
click at [46, 169] on div at bounding box center [36, 160] width 24 height 32
click at [768, 590] on icon at bounding box center [772, 698] width 16 height 16
click at [770, 590] on icon at bounding box center [772, 698] width 16 height 16
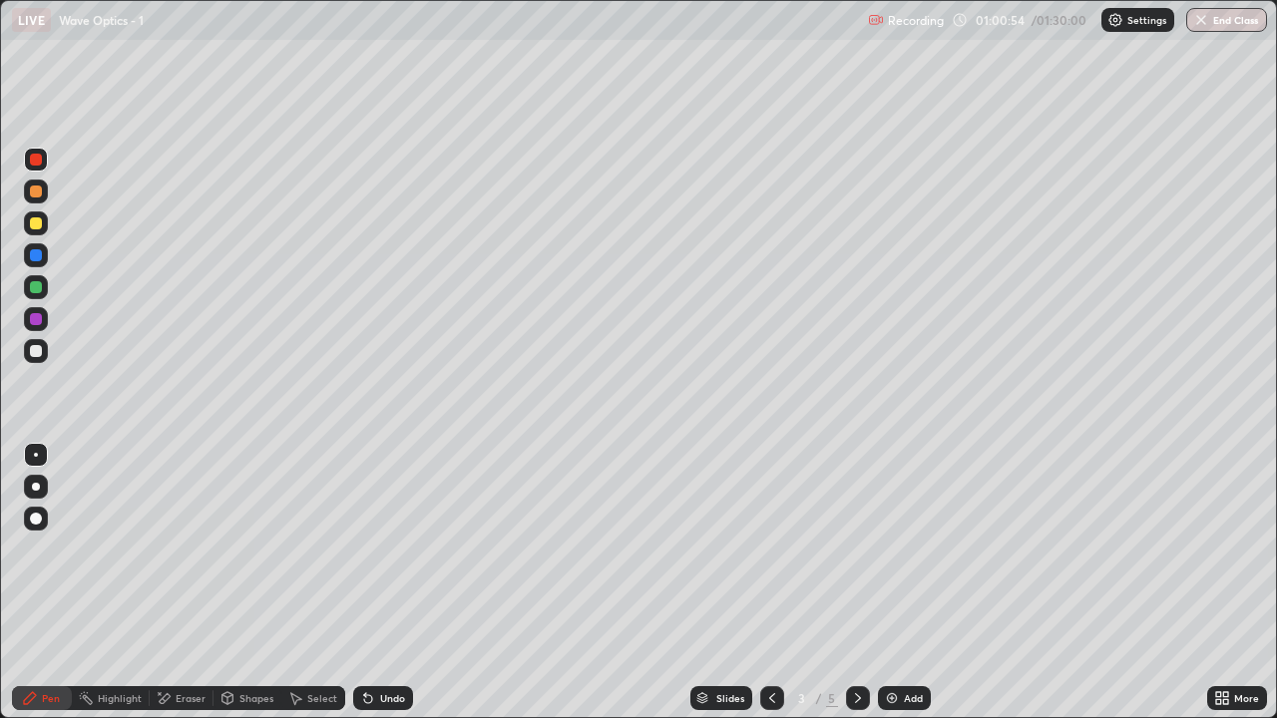
click at [856, 590] on icon at bounding box center [858, 698] width 16 height 16
click at [38, 349] on div at bounding box center [36, 351] width 12 height 12
click at [770, 590] on icon at bounding box center [772, 698] width 16 height 16
click at [856, 590] on icon at bounding box center [858, 698] width 16 height 16
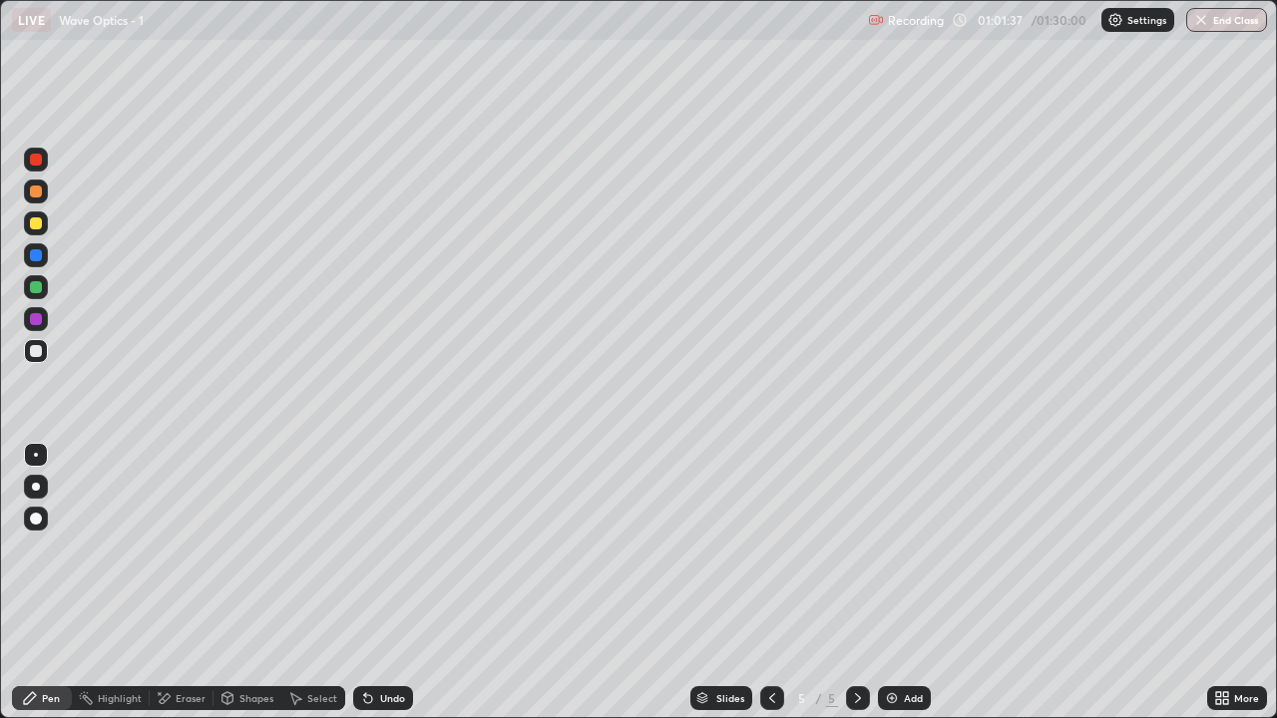
click at [39, 352] on div at bounding box center [36, 351] width 12 height 12
click at [768, 590] on icon at bounding box center [772, 698] width 16 height 16
click at [846, 590] on div at bounding box center [858, 698] width 24 height 24
click at [897, 590] on img at bounding box center [892, 698] width 16 height 16
click at [770, 590] on icon at bounding box center [772, 698] width 16 height 16
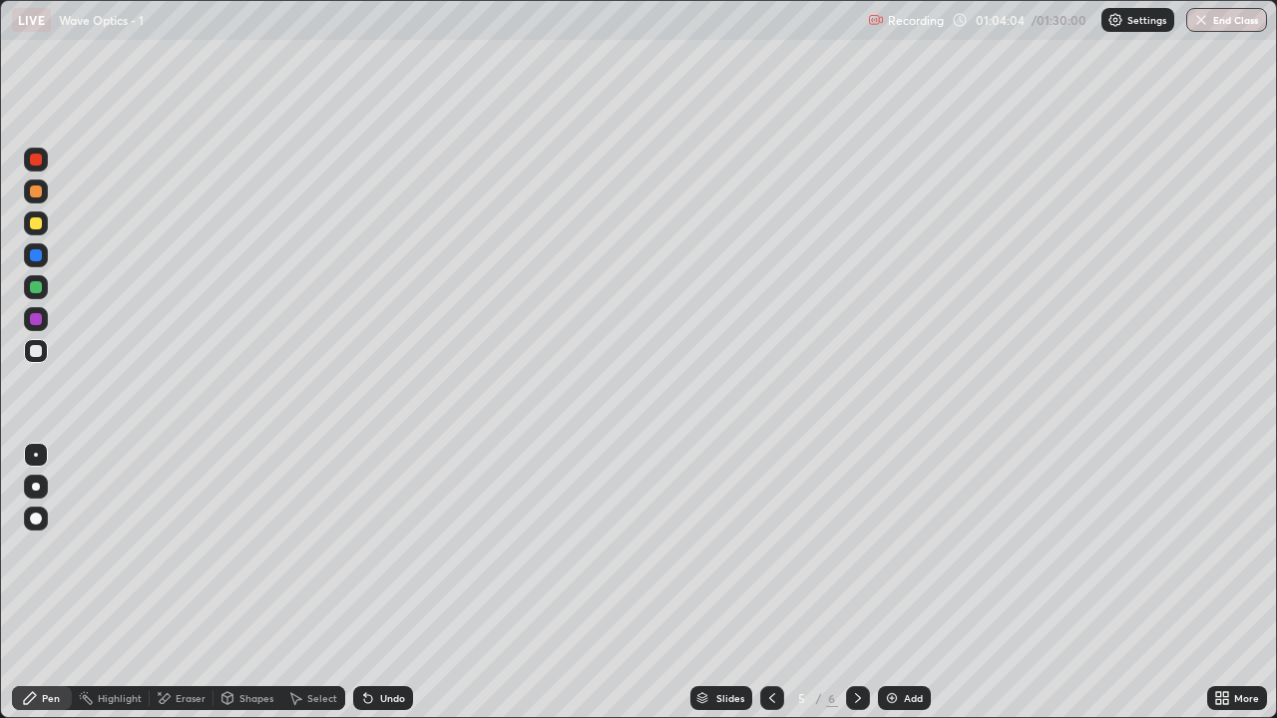
click at [767, 590] on div at bounding box center [772, 698] width 24 height 24
click at [855, 590] on icon at bounding box center [858, 698] width 16 height 16
click at [856, 590] on icon at bounding box center [858, 698] width 16 height 16
click at [37, 160] on div at bounding box center [36, 160] width 12 height 12
click at [37, 352] on div at bounding box center [36, 351] width 12 height 12
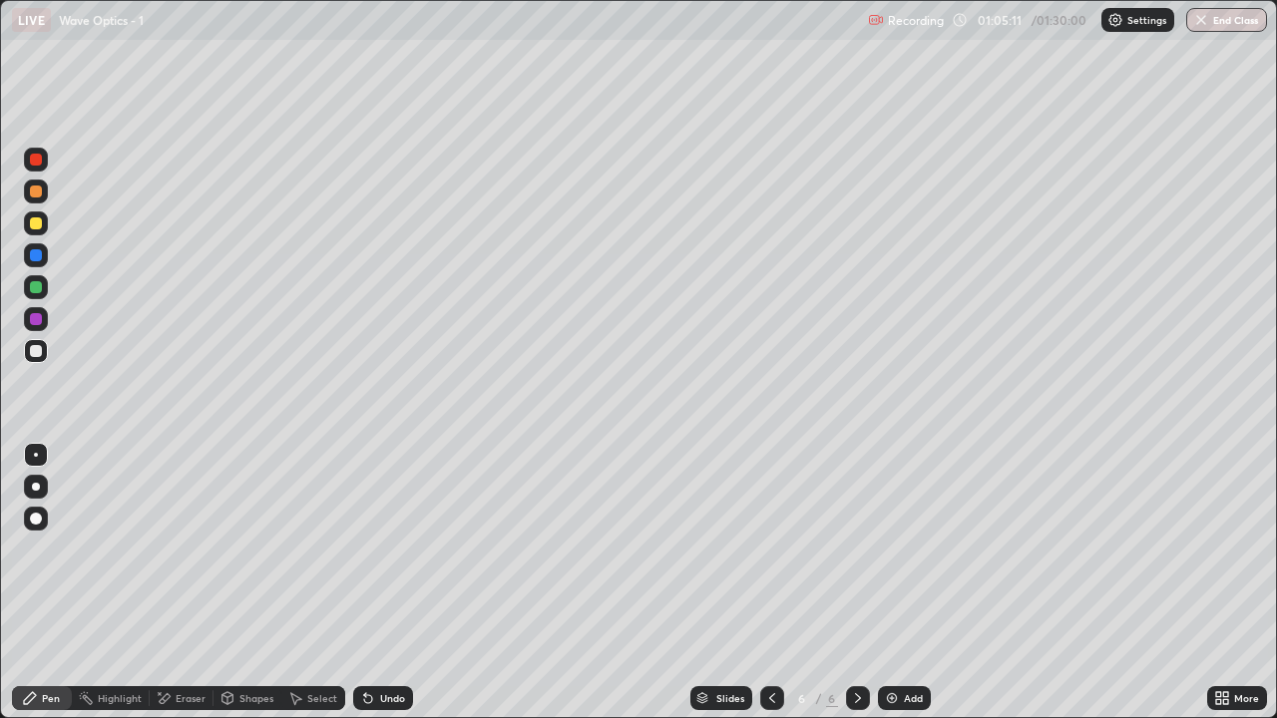
click at [770, 590] on icon at bounding box center [772, 698] width 16 height 16
click at [856, 590] on icon at bounding box center [858, 698] width 16 height 16
click at [769, 590] on icon at bounding box center [772, 698] width 16 height 16
click at [846, 590] on div at bounding box center [858, 698] width 24 height 24
click at [1223, 18] on button "End Class" at bounding box center [1226, 20] width 81 height 24
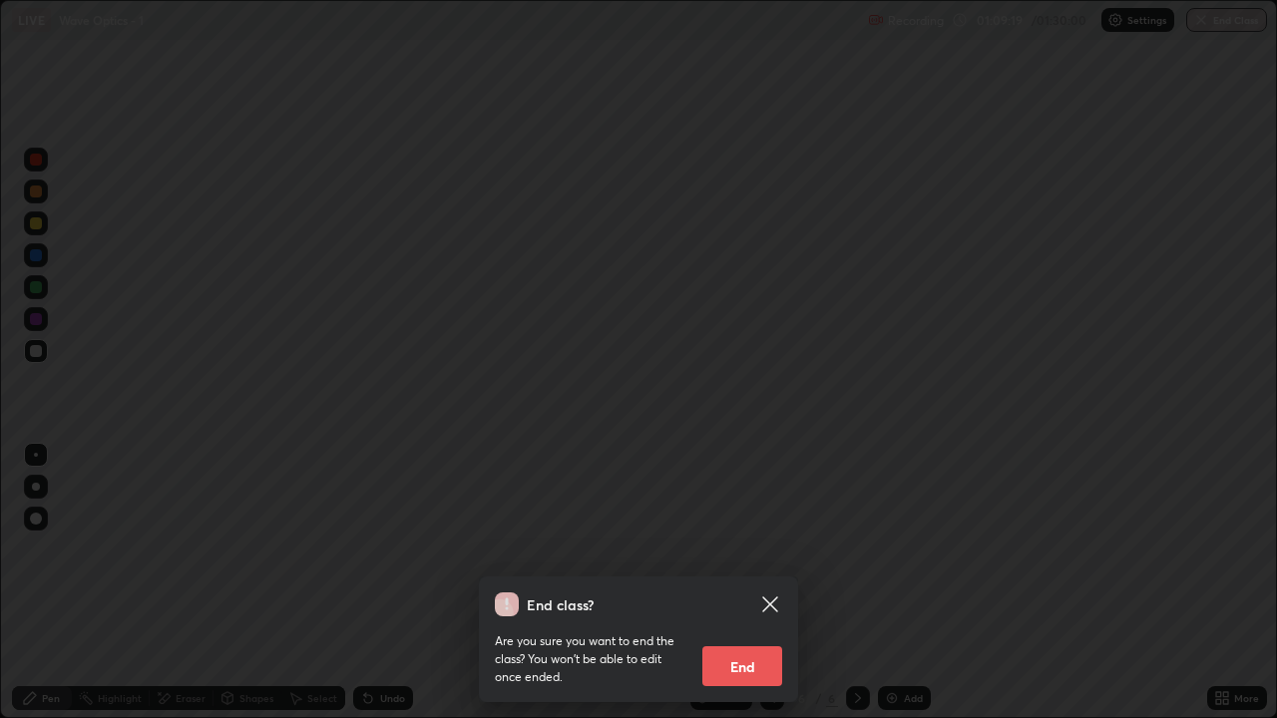
click at [752, 590] on button "End" at bounding box center [742, 666] width 80 height 40
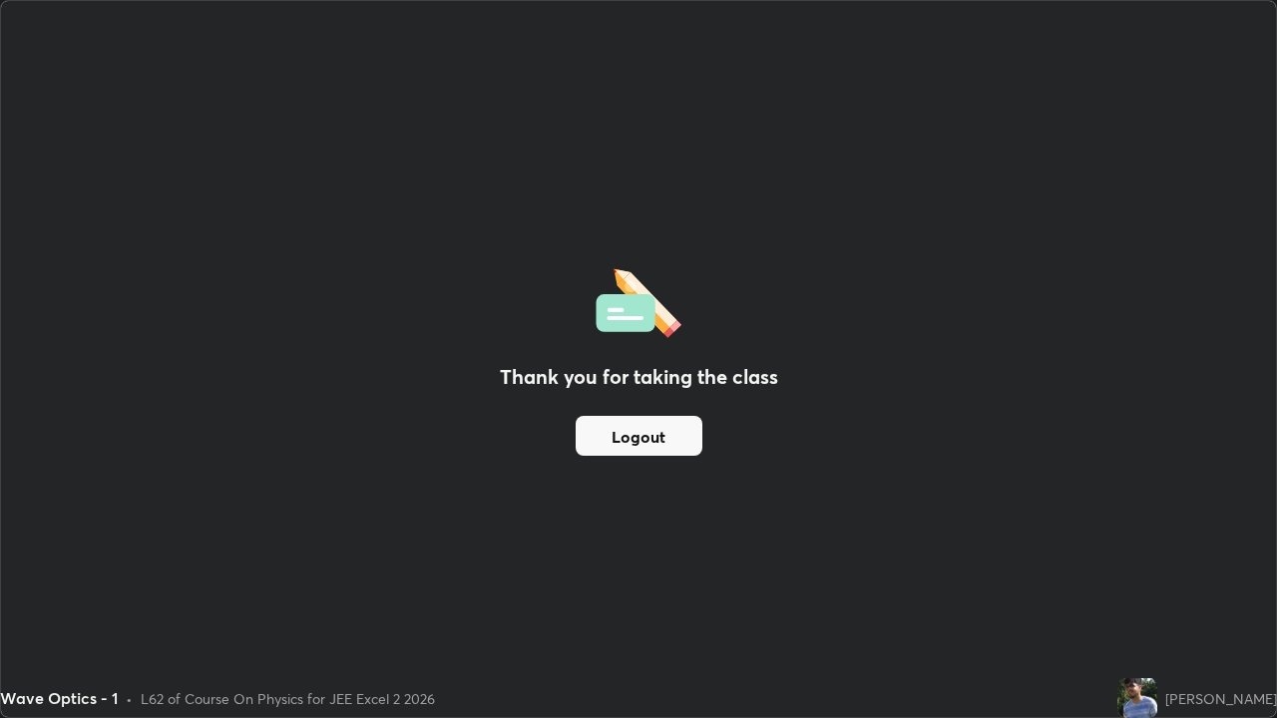
click at [636, 428] on button "Logout" at bounding box center [638, 436] width 127 height 40
click at [633, 437] on button "Logout" at bounding box center [638, 436] width 127 height 40
click at [635, 439] on button "Logout" at bounding box center [638, 436] width 127 height 40
click at [630, 451] on button "Logout" at bounding box center [638, 436] width 127 height 40
